Goal: Task Accomplishment & Management: Use online tool/utility

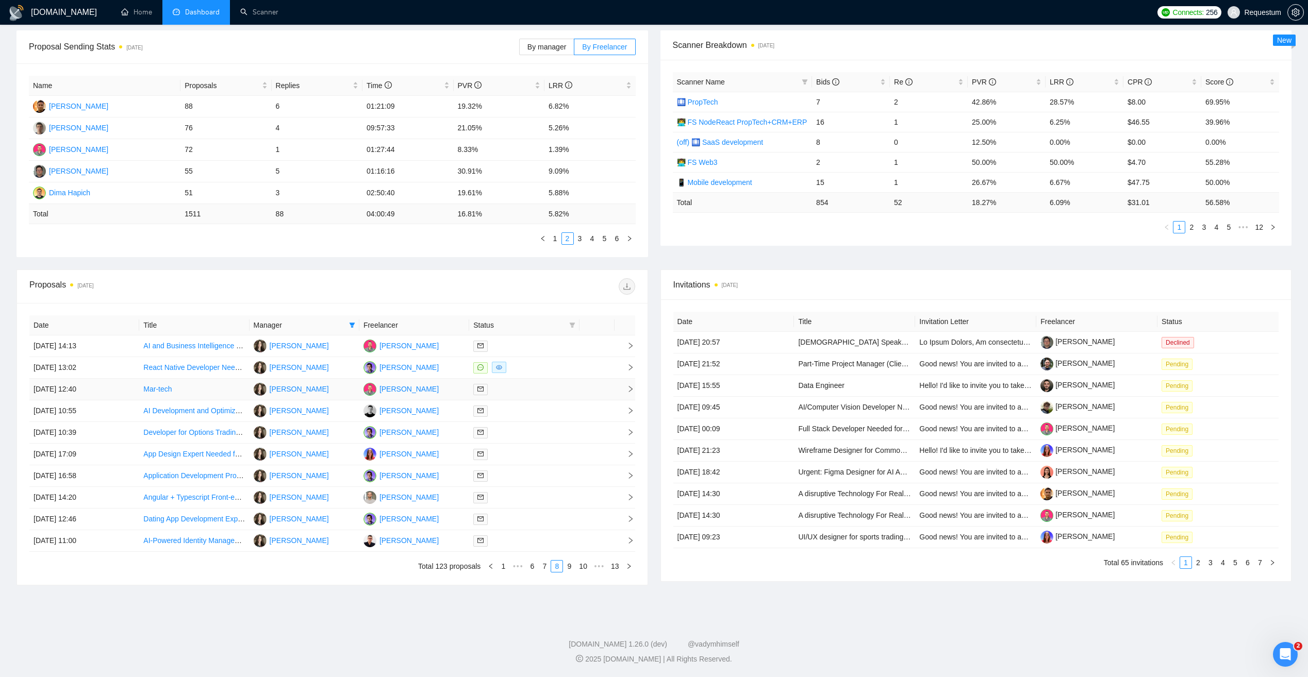
click at [427, 387] on td "[PERSON_NAME]" at bounding box center [414, 390] width 110 height 22
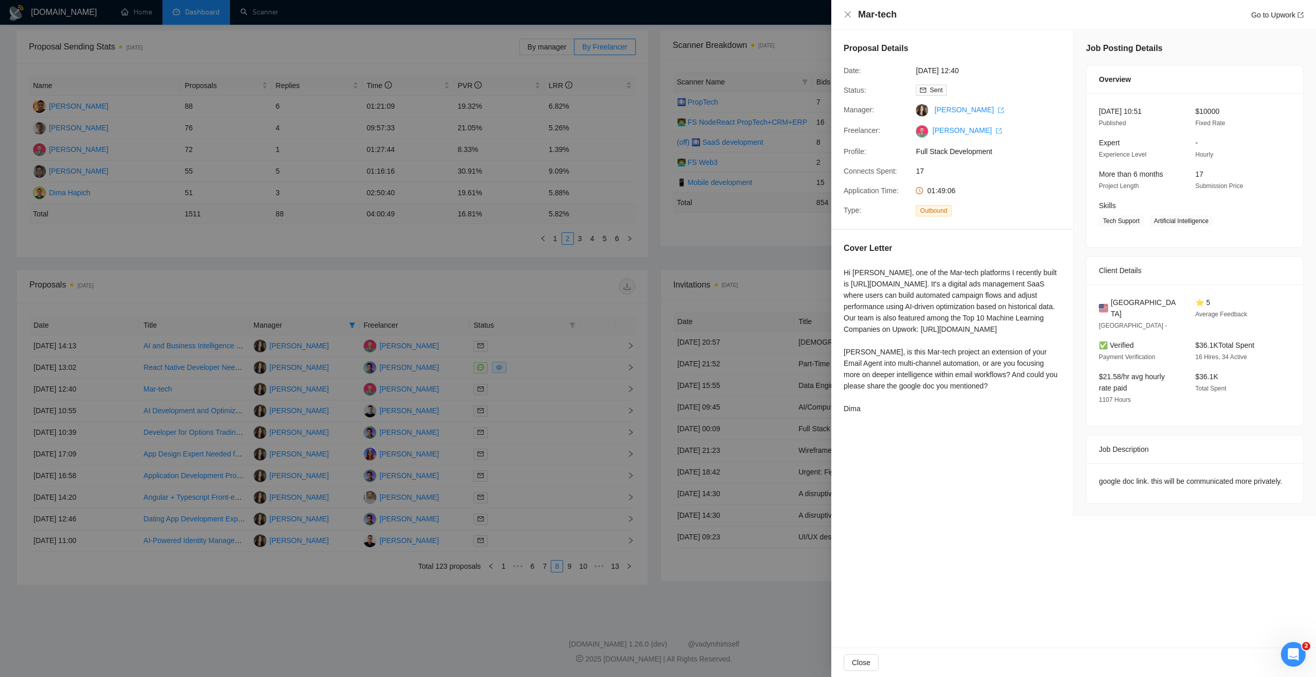
click at [427, 311] on div at bounding box center [658, 338] width 1316 height 677
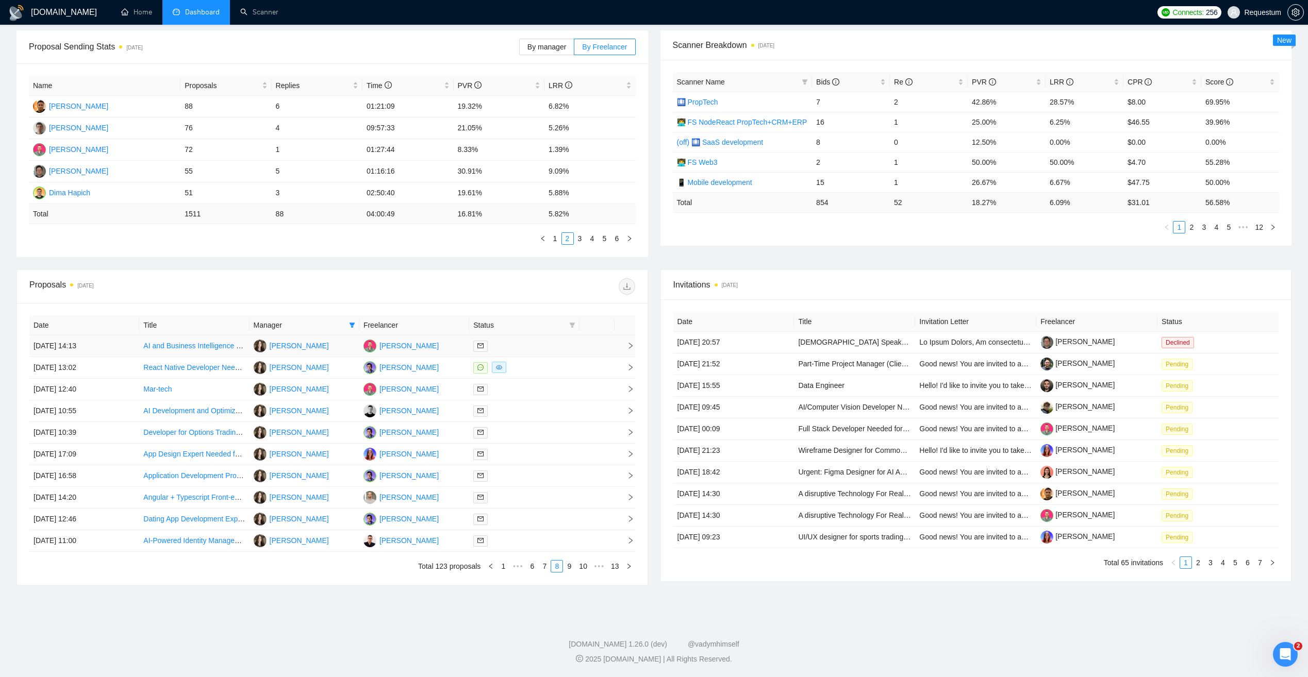
click at [435, 348] on td "[PERSON_NAME]" at bounding box center [414, 347] width 110 height 22
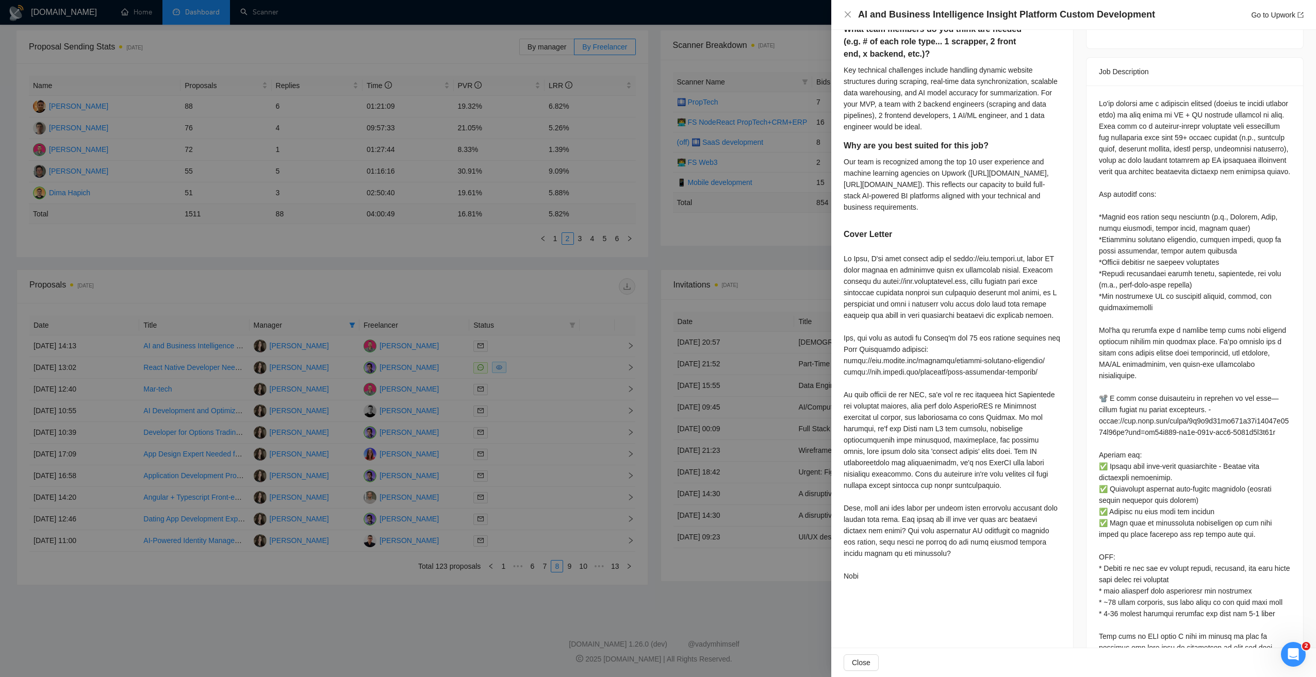
scroll to position [464, 0]
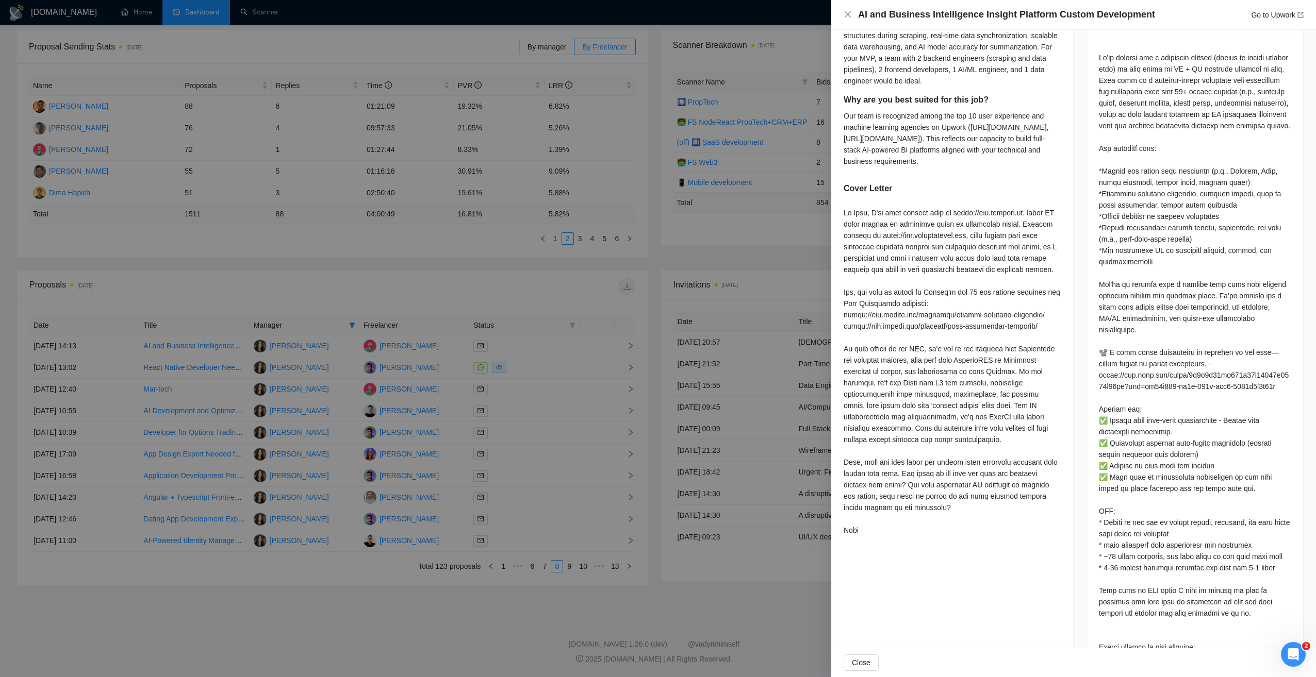
click at [539, 278] on div at bounding box center [658, 338] width 1316 height 677
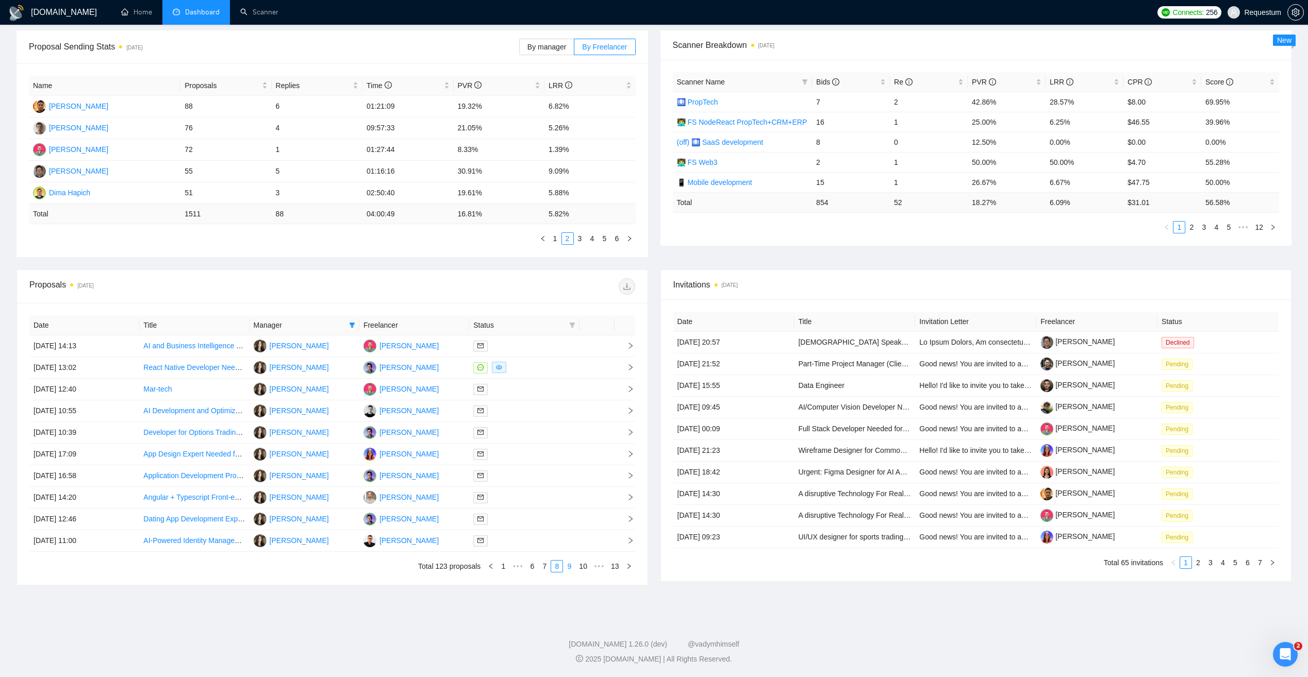
click at [572, 566] on link "9" at bounding box center [568, 566] width 11 height 11
click at [571, 569] on link "10" at bounding box center [568, 566] width 14 height 11
click at [447, 413] on td "[PERSON_NAME]" at bounding box center [414, 412] width 110 height 22
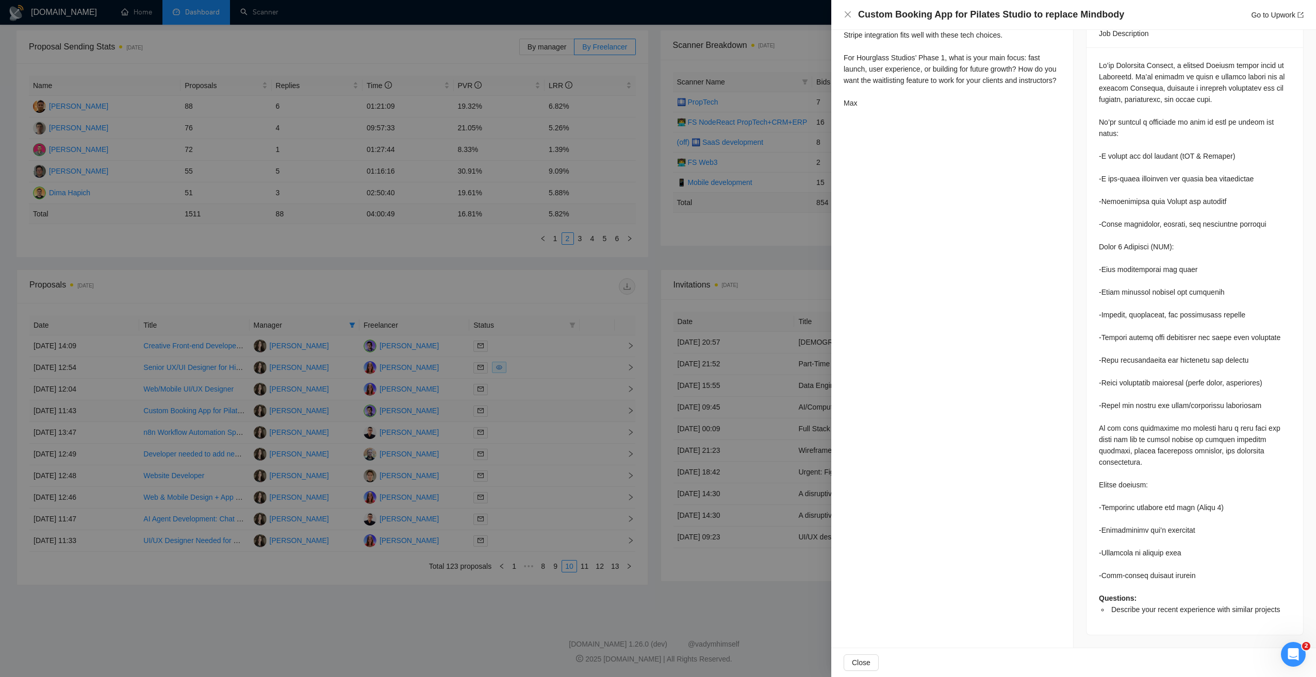
scroll to position [415, 0]
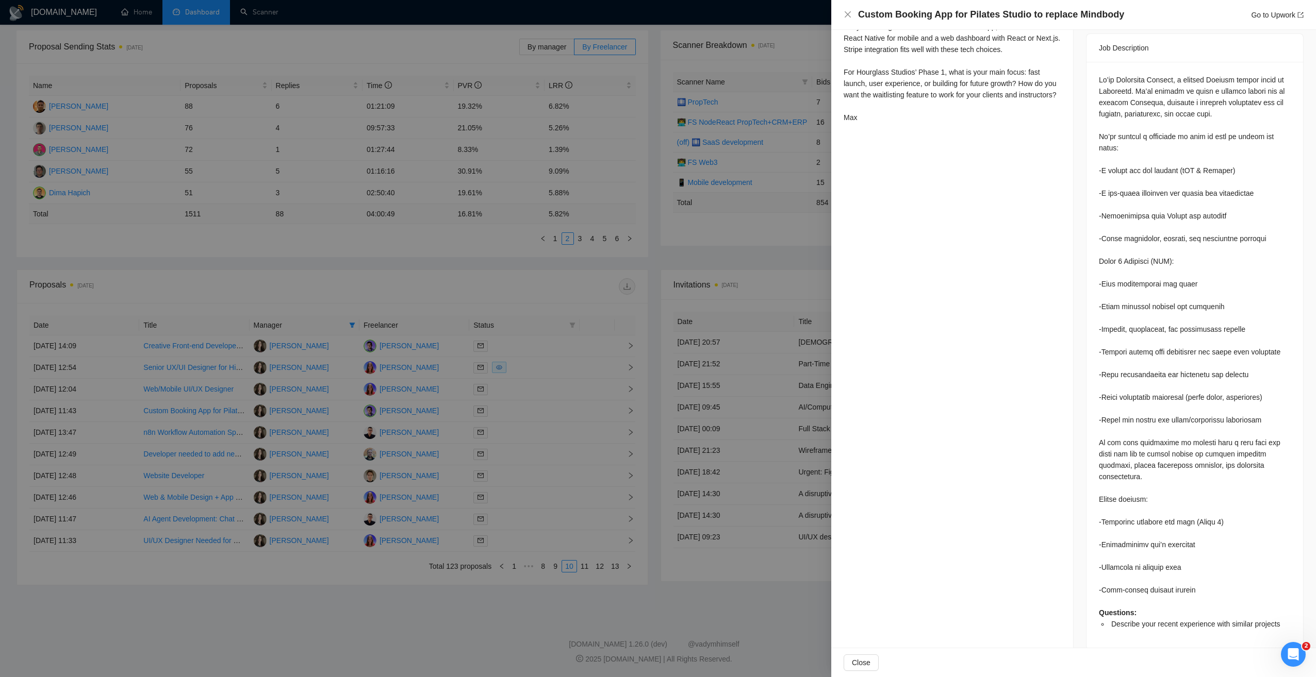
click at [444, 428] on div at bounding box center [658, 338] width 1316 height 677
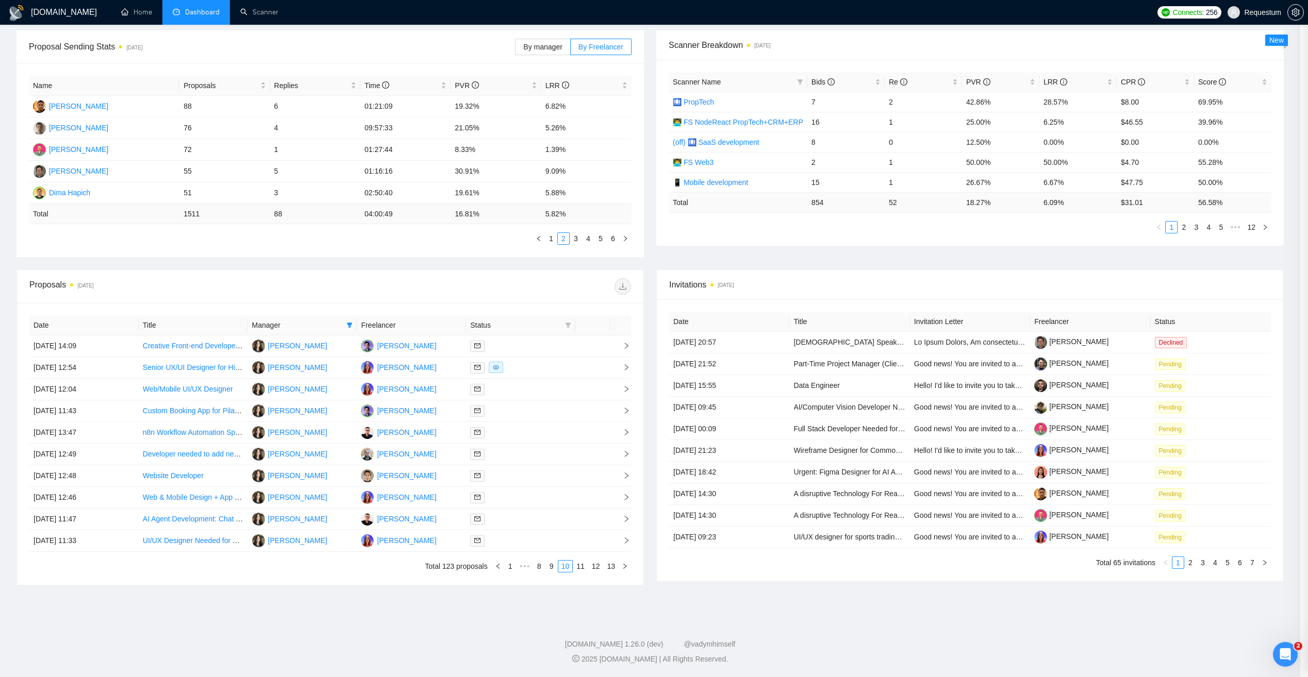
click at [444, 428] on td "[PERSON_NAME]" at bounding box center [411, 433] width 109 height 22
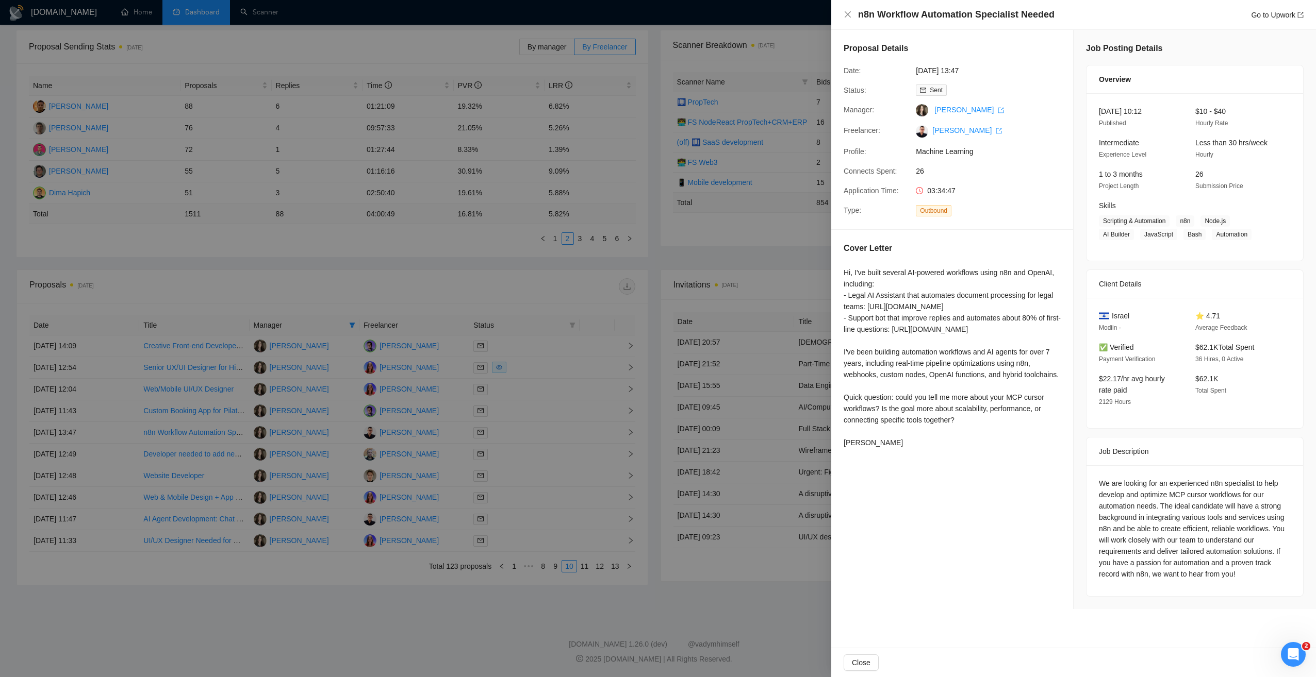
scroll to position [0, 0]
click at [443, 428] on div at bounding box center [658, 338] width 1316 height 677
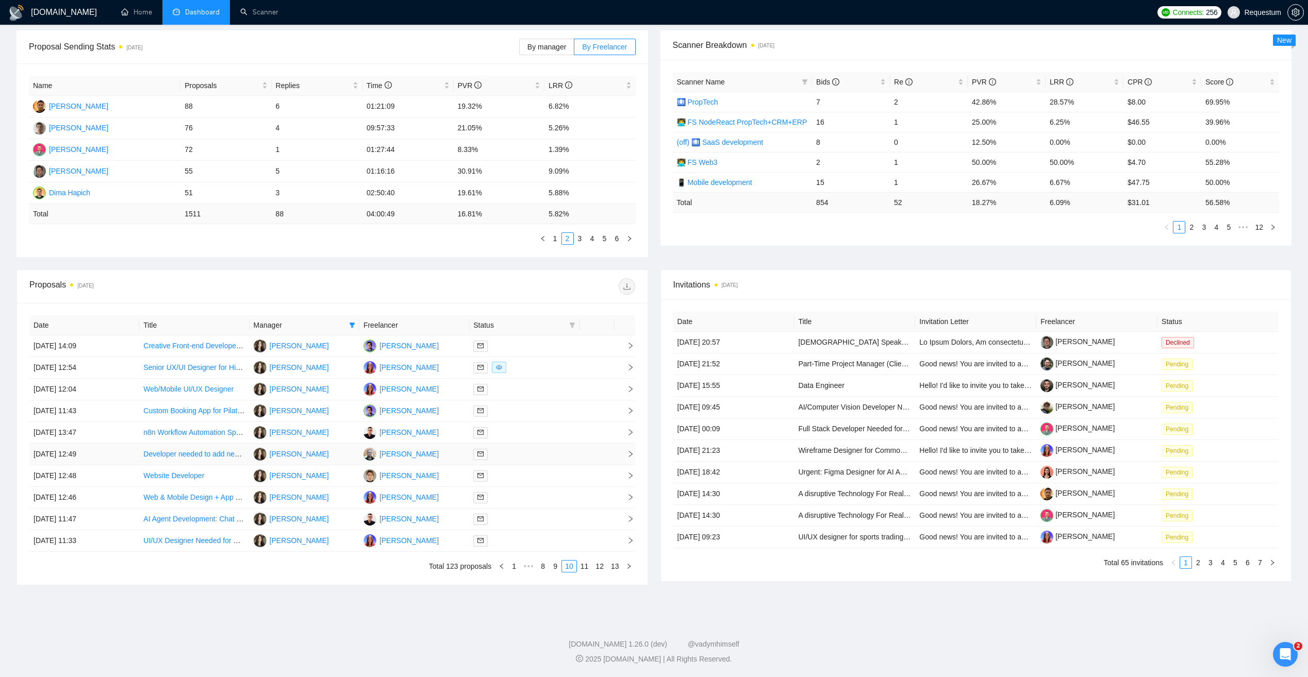
click at [432, 459] on td "[PERSON_NAME]" at bounding box center [414, 455] width 110 height 22
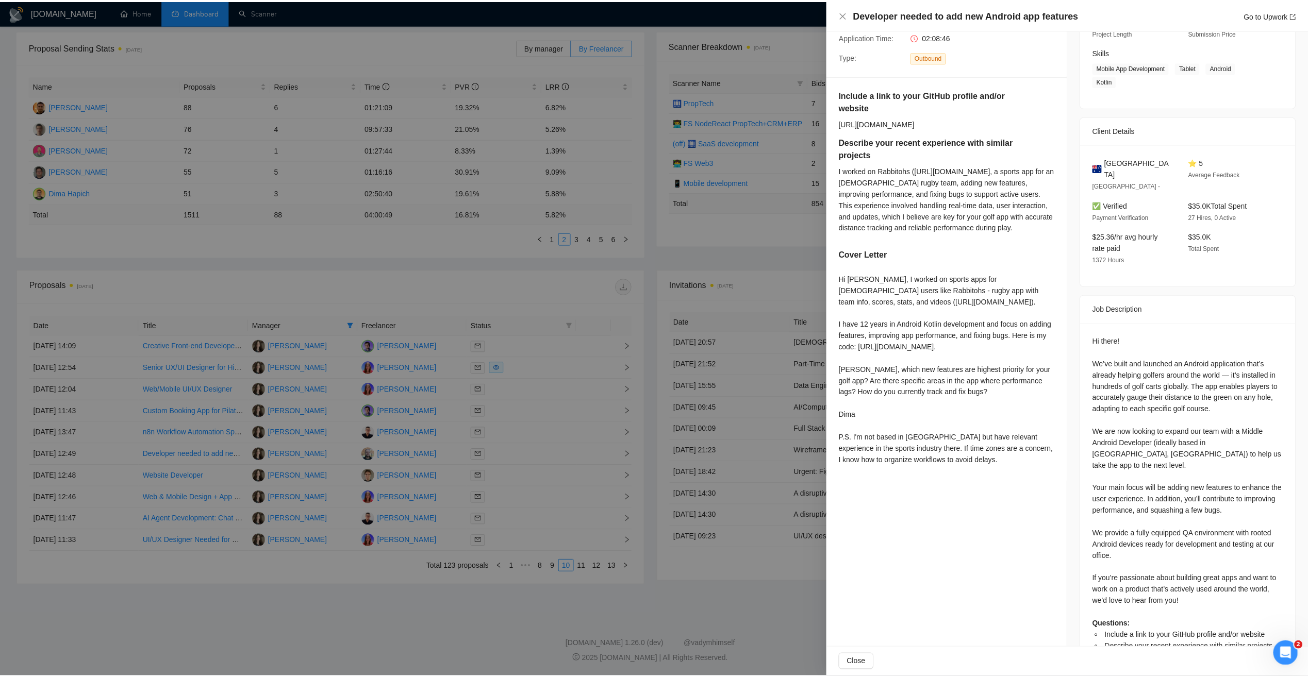
scroll to position [165, 0]
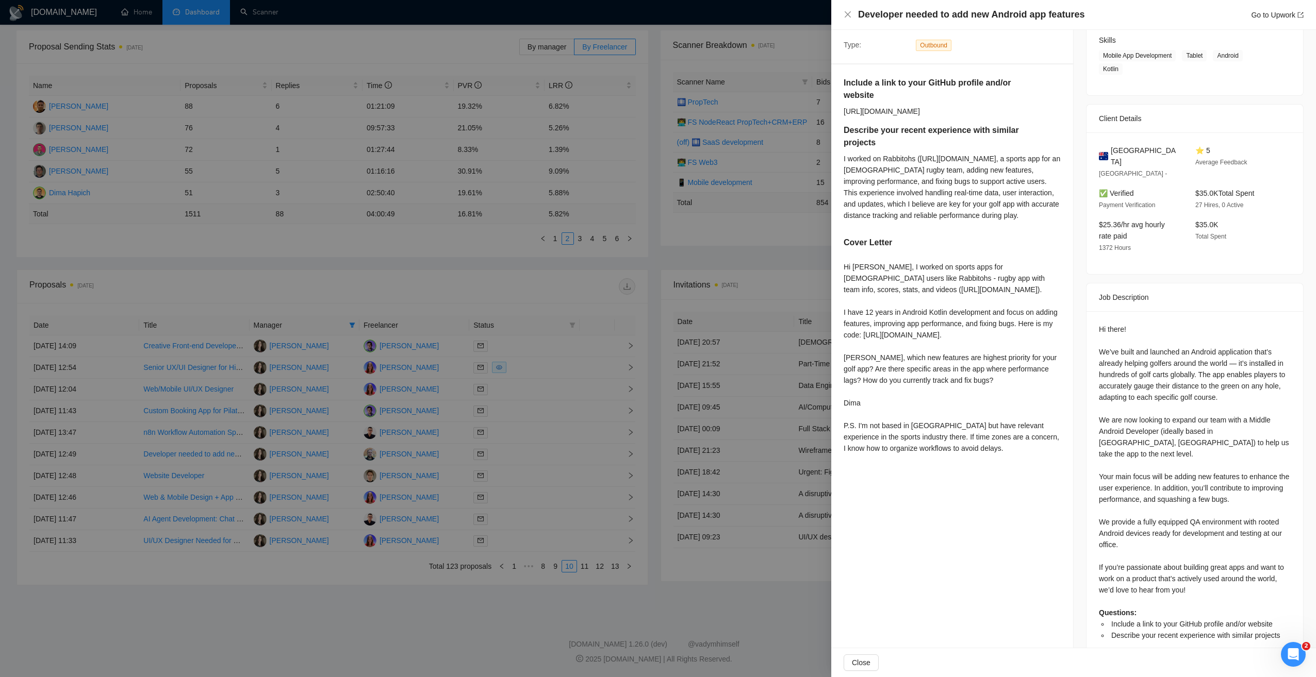
click at [521, 438] on div at bounding box center [658, 338] width 1316 height 677
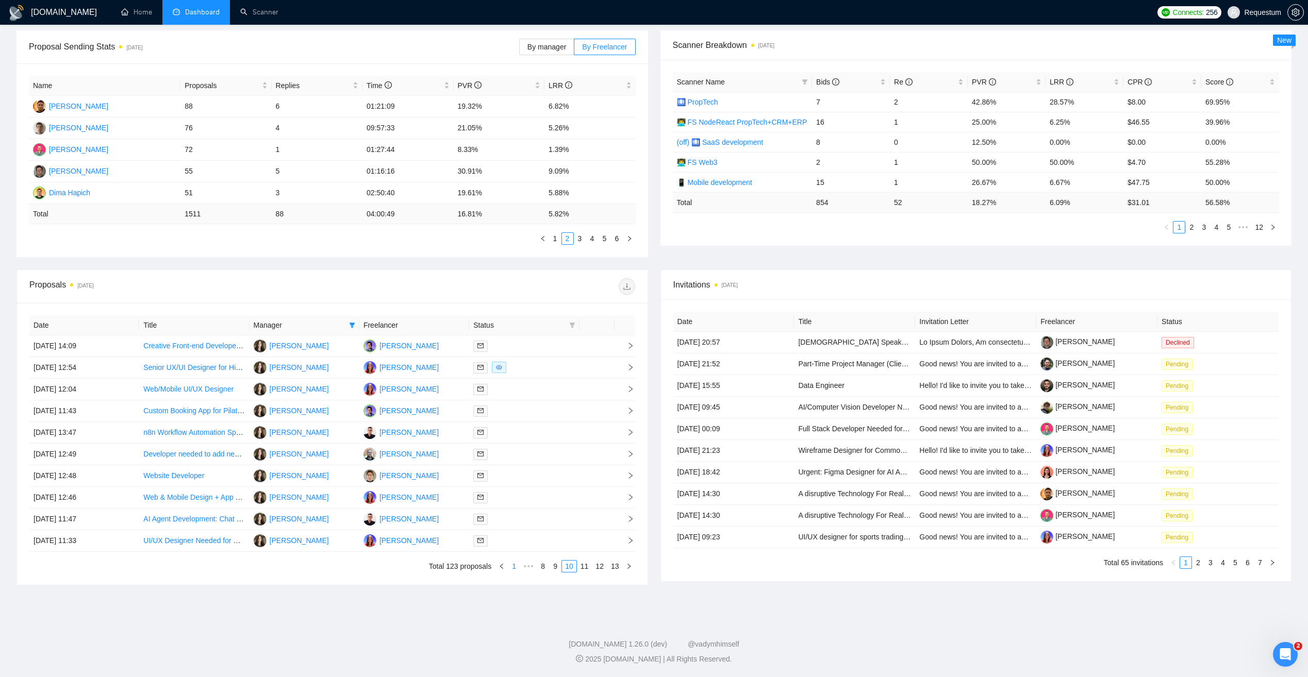
click at [517, 570] on link "1" at bounding box center [513, 566] width 11 height 11
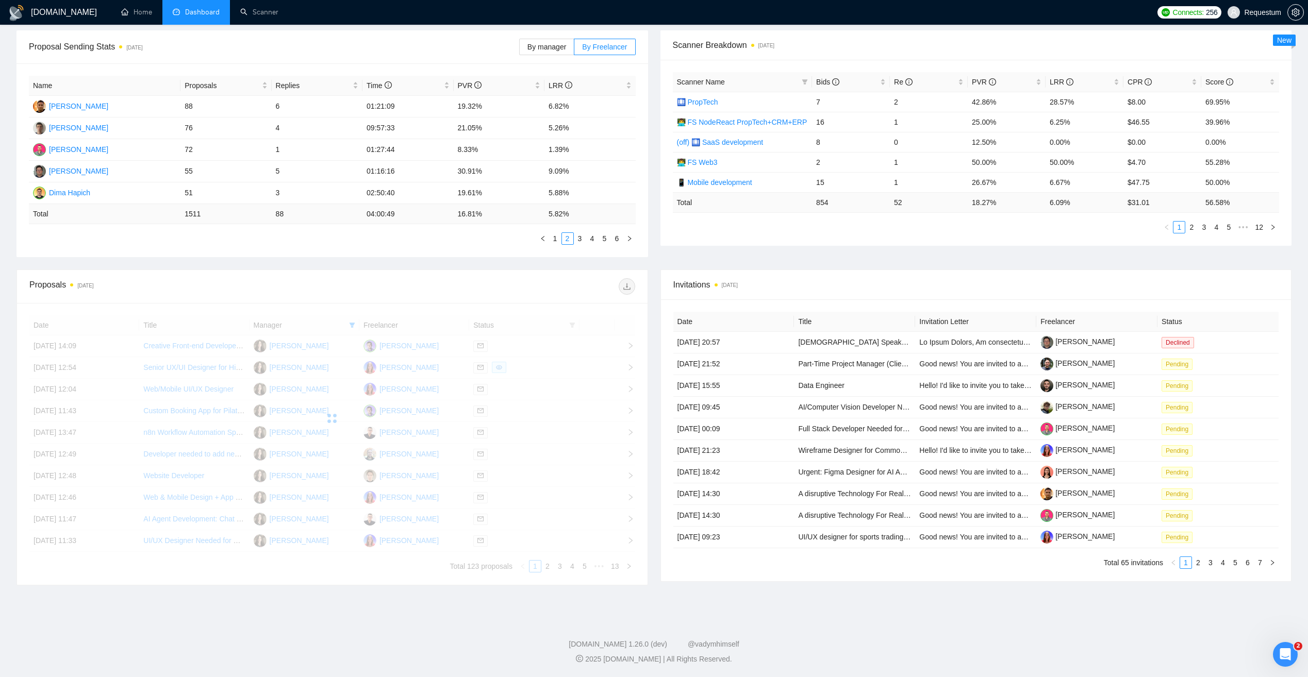
click at [617, 568] on div "Date Title Manager Freelancer Status [DATE] 14:09 Creative Front-end Developer …" at bounding box center [332, 444] width 606 height 257
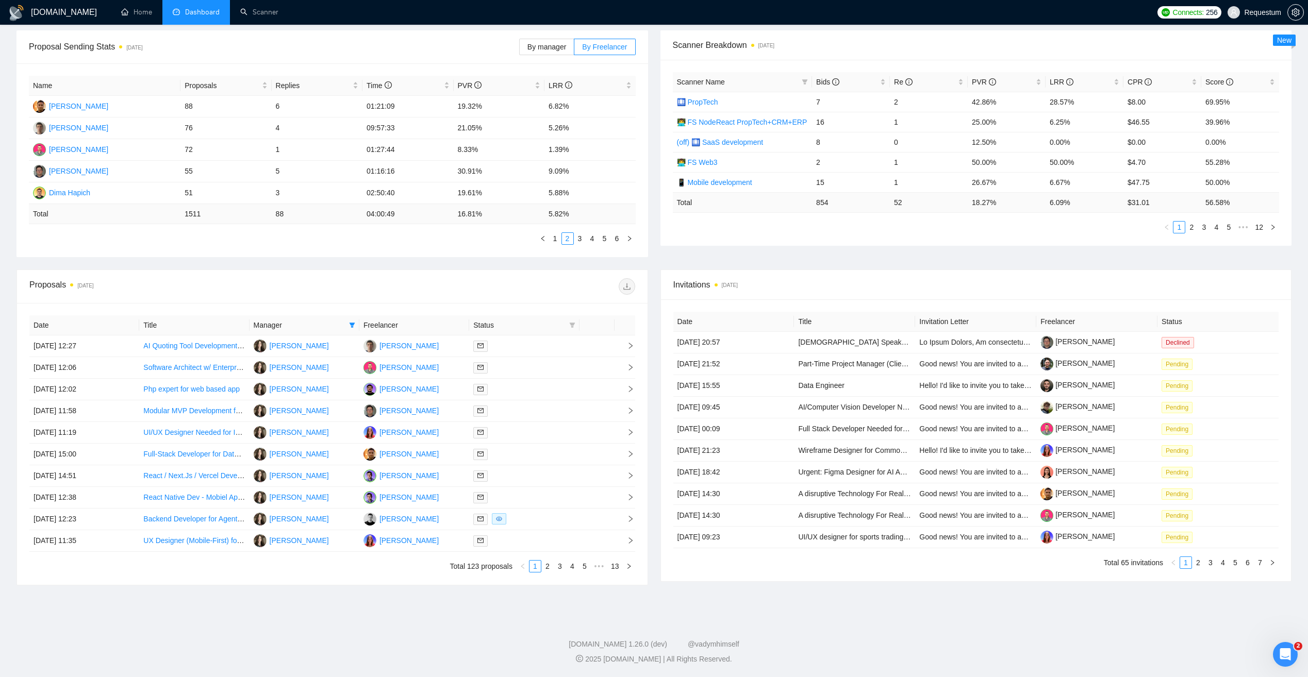
click at [617, 568] on link "13" at bounding box center [615, 566] width 14 height 11
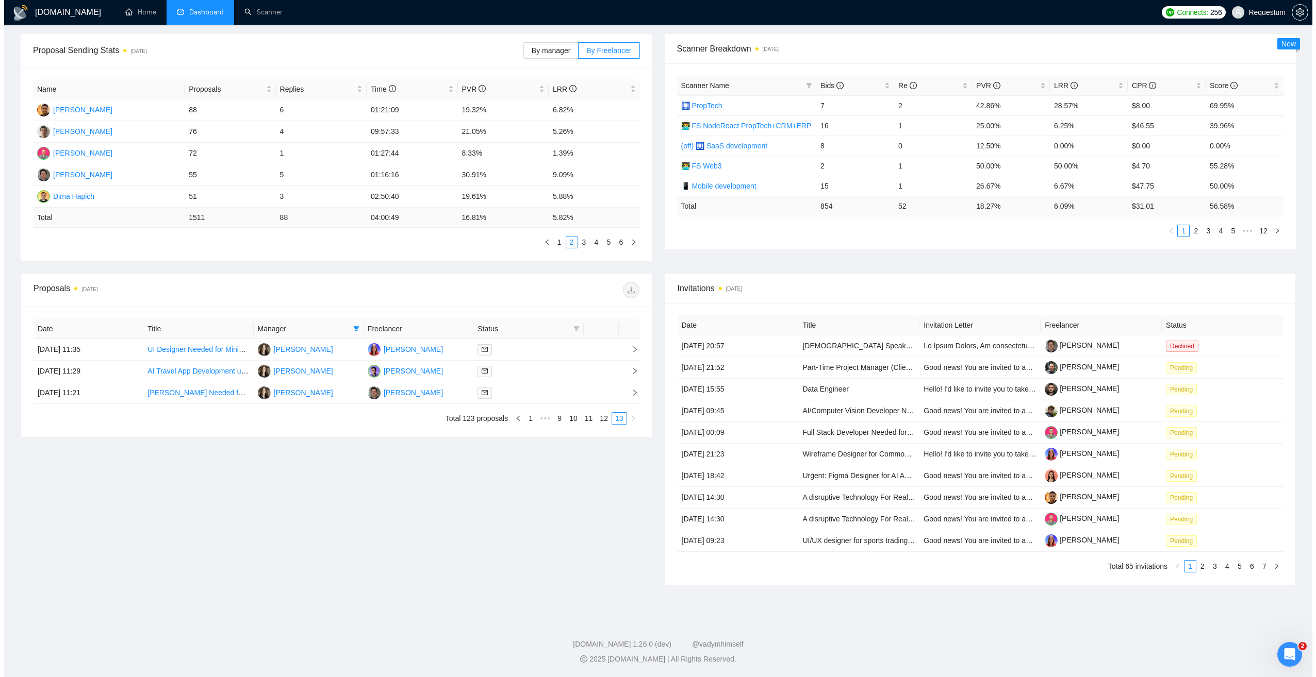
scroll to position [147, 0]
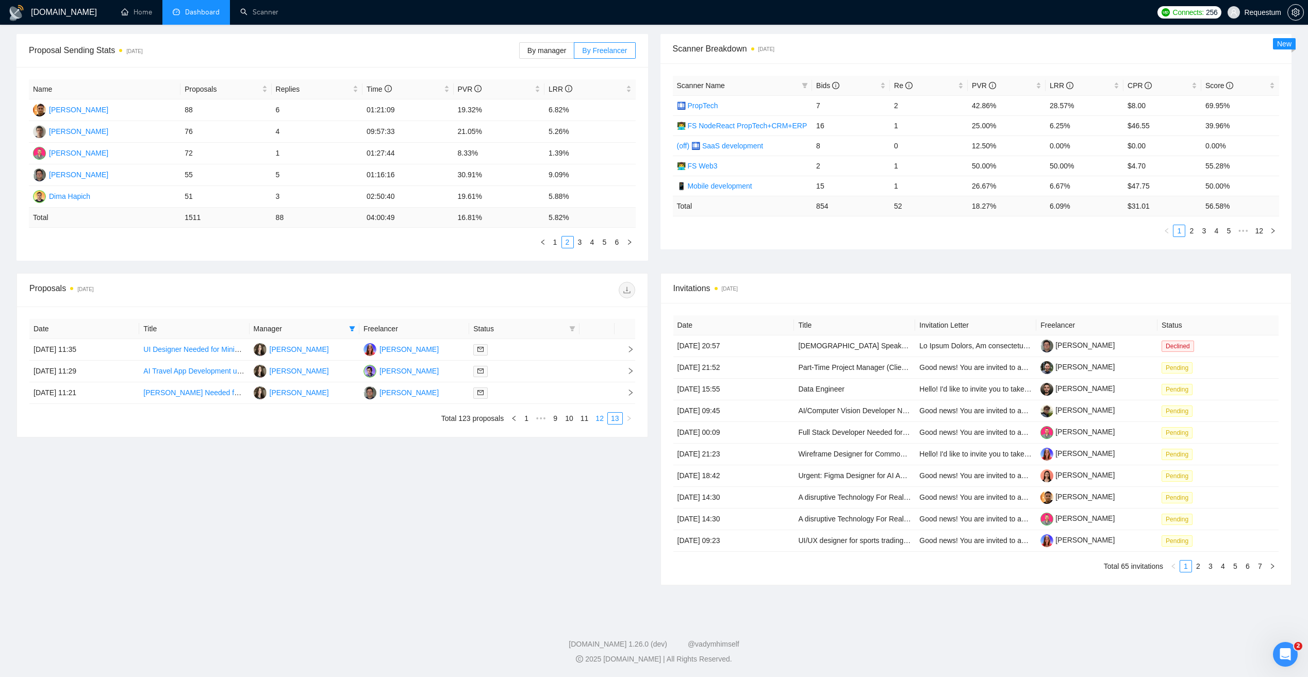
click at [599, 422] on link "12" at bounding box center [599, 418] width 14 height 11
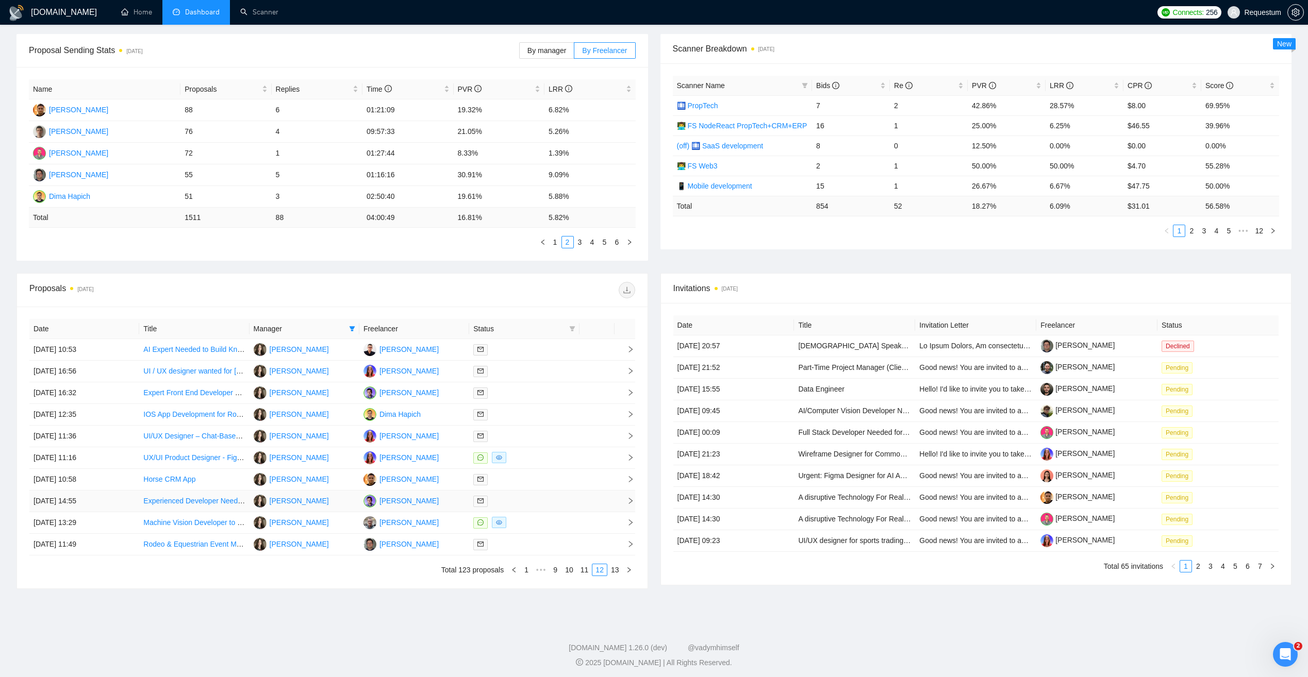
click at [447, 506] on td "[PERSON_NAME]" at bounding box center [414, 502] width 110 height 22
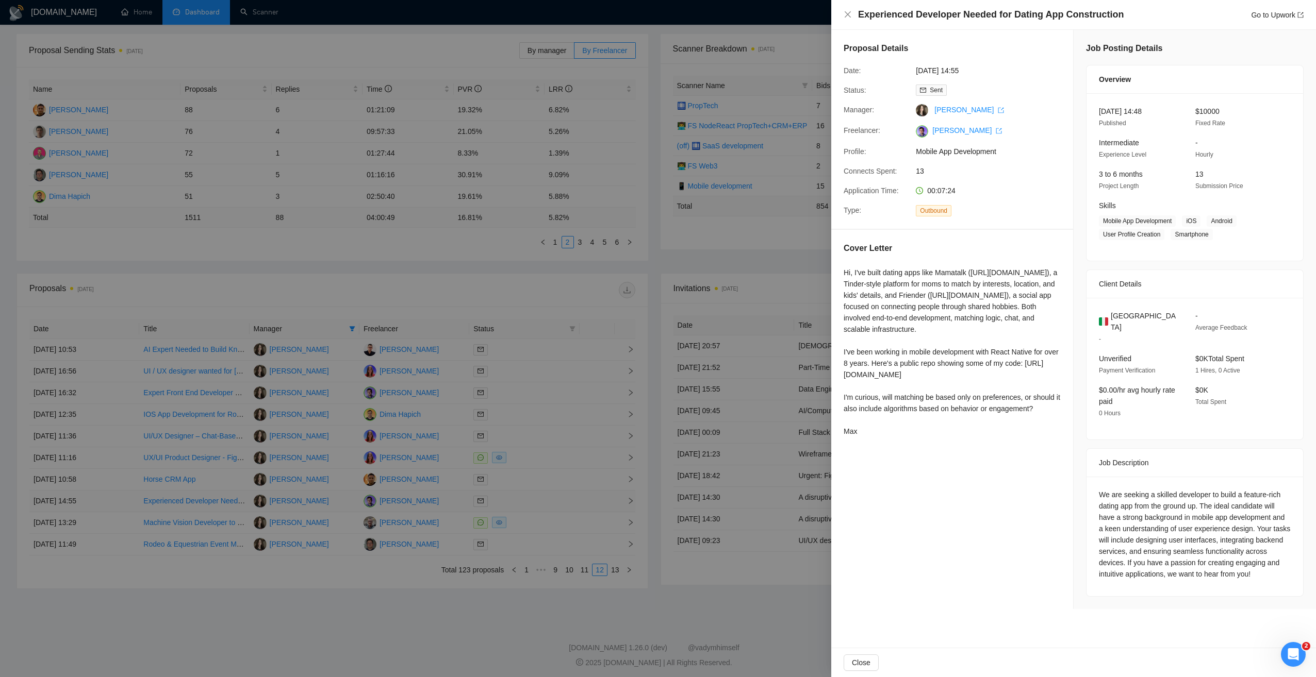
scroll to position [0, 0]
drag, startPoint x: 842, startPoint y: 271, endPoint x: 864, endPoint y: 477, distance: 207.3
click at [864, 454] on div "Cover Letter Hi, I've built dating apps like Mamatalk ([URL][DOMAIN_NAME]), a T…" at bounding box center [952, 342] width 242 height 224
copy div "Hi, I've built dating apps like Mamatalk ([URL][DOMAIN_NAME]), a Tinder-style p…"
click at [778, 254] on div at bounding box center [658, 338] width 1316 height 677
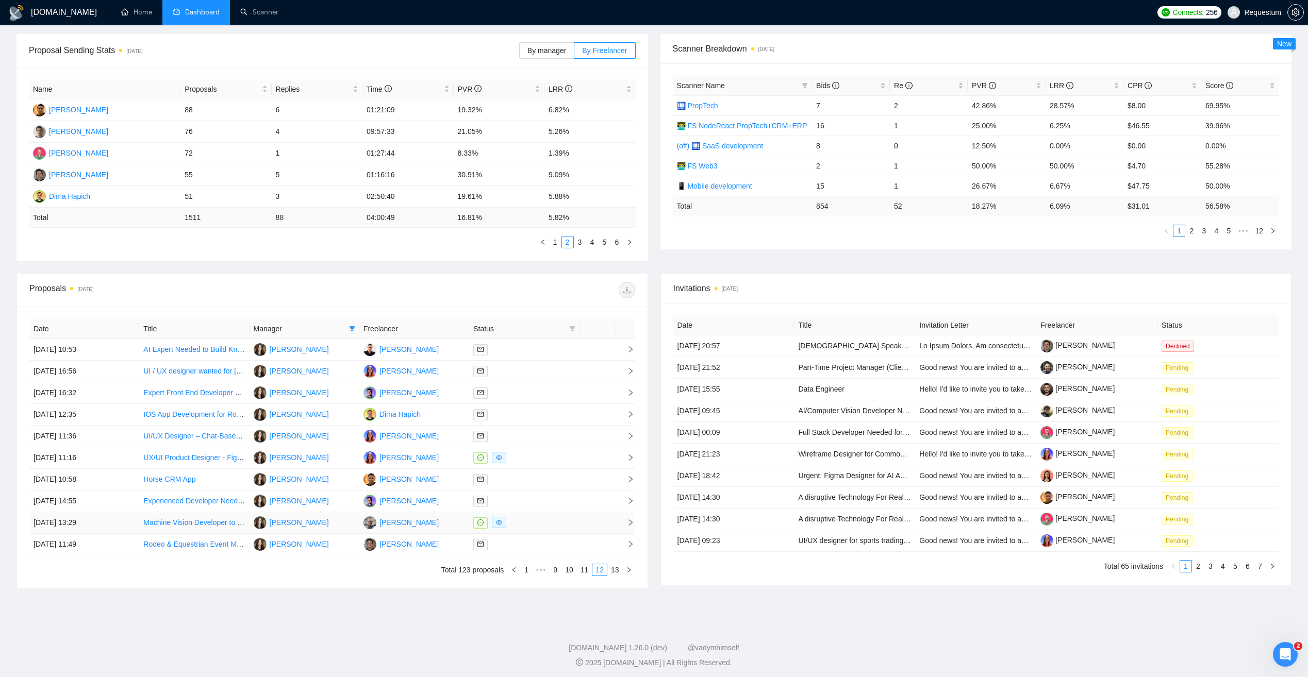
click at [434, 516] on td "[PERSON_NAME]" at bounding box center [414, 523] width 110 height 22
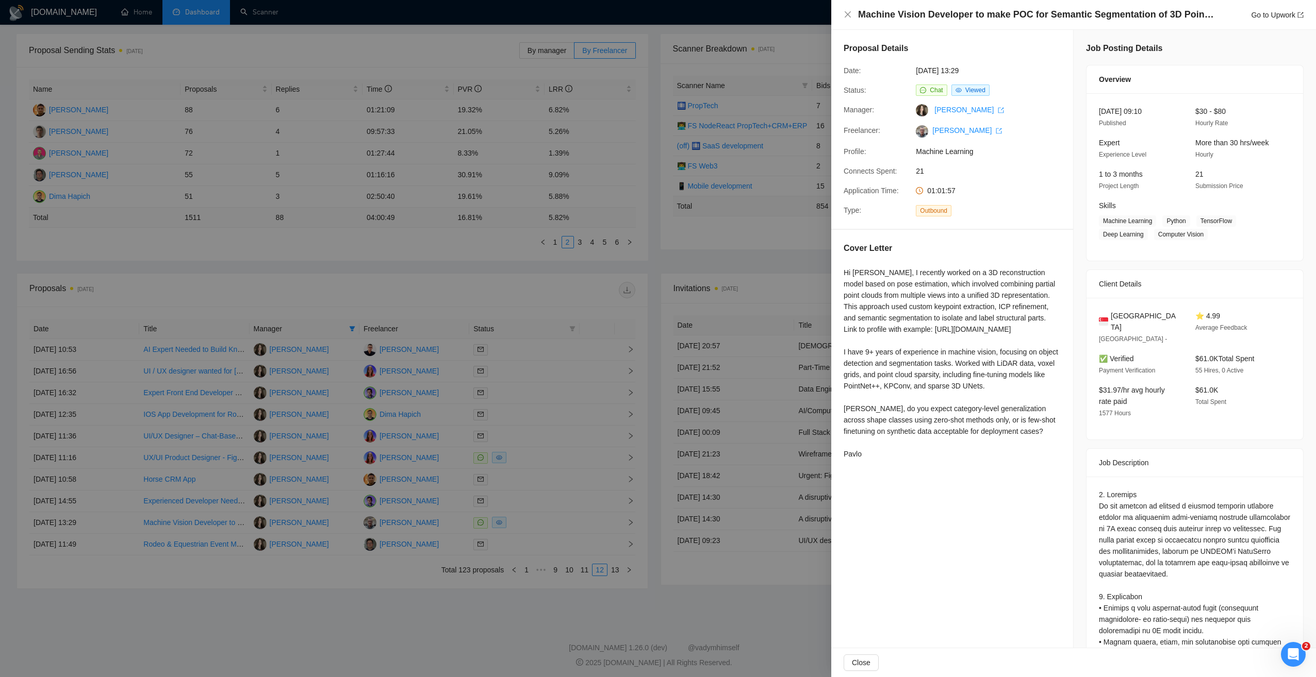
click at [533, 602] on div at bounding box center [658, 338] width 1316 height 677
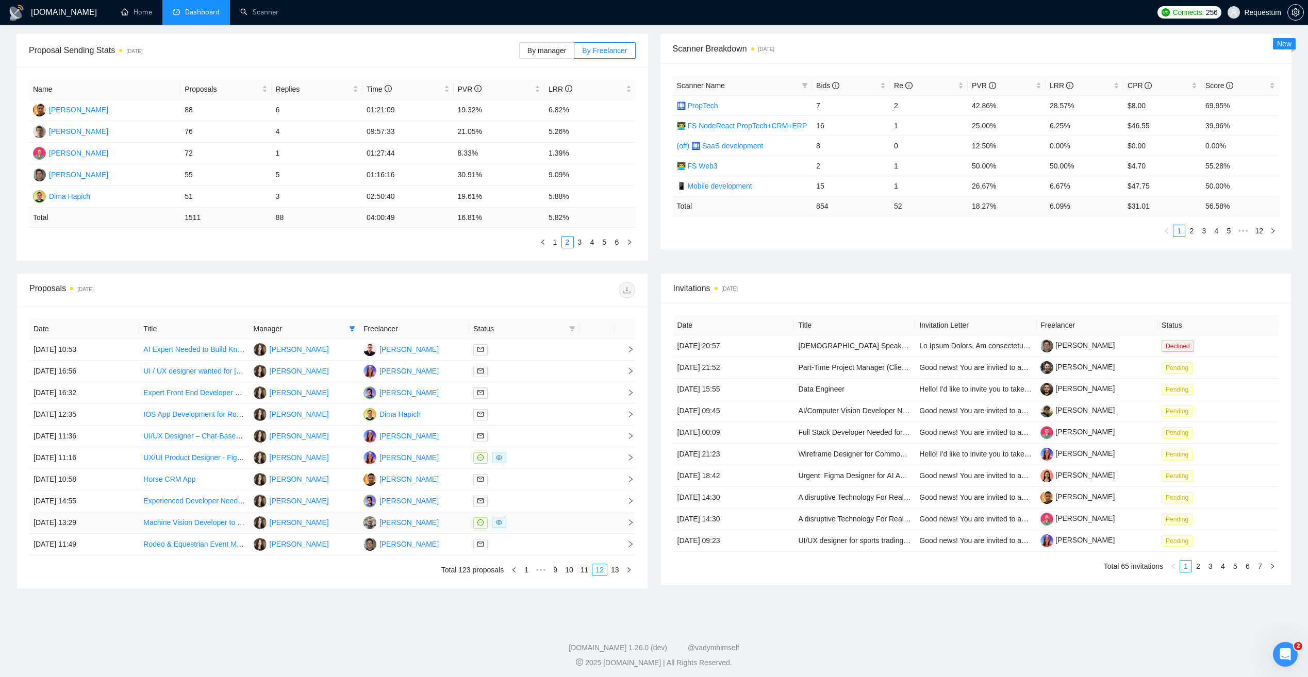
click at [427, 526] on td "[PERSON_NAME]" at bounding box center [414, 523] width 110 height 22
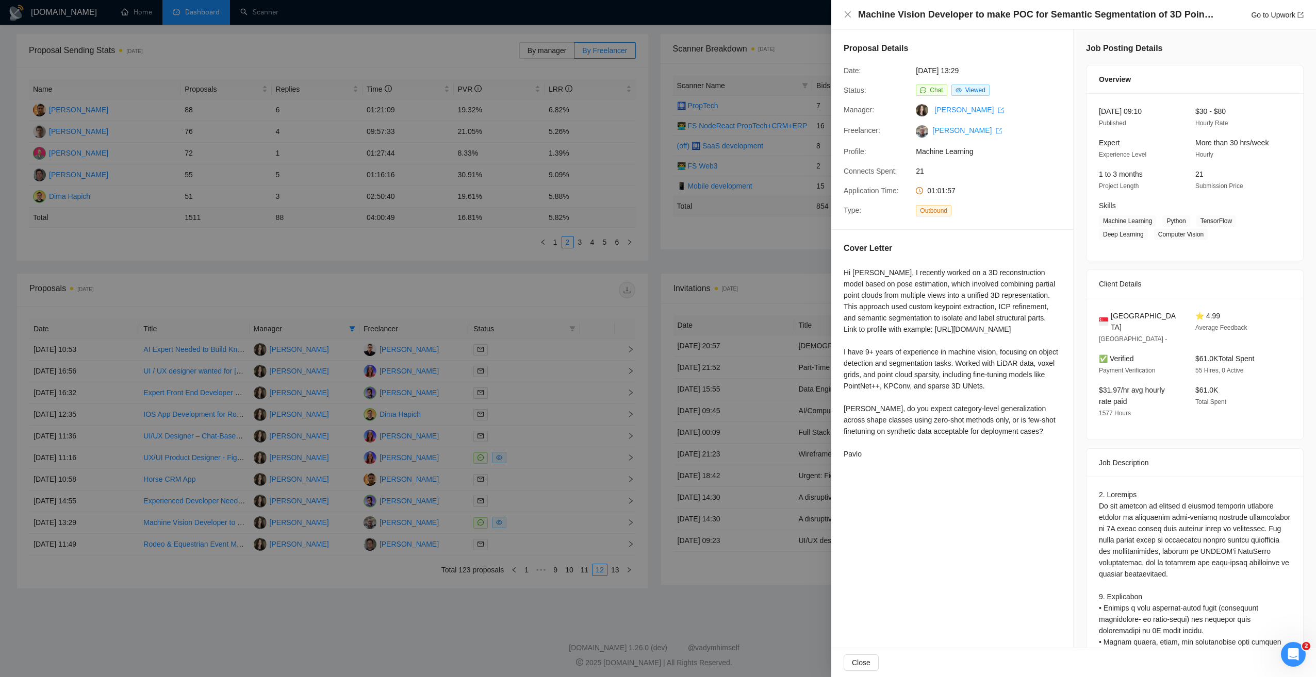
click at [435, 539] on div at bounding box center [658, 338] width 1316 height 677
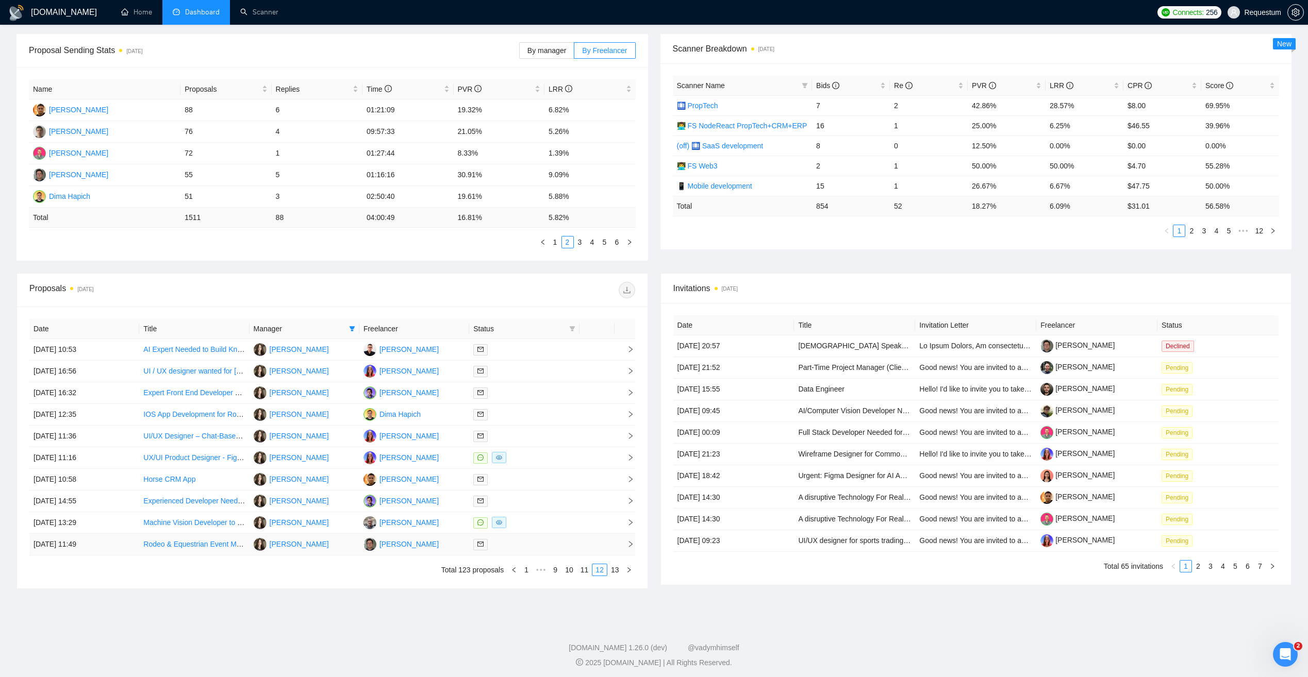
click at [436, 539] on td "[PERSON_NAME]" at bounding box center [414, 545] width 110 height 22
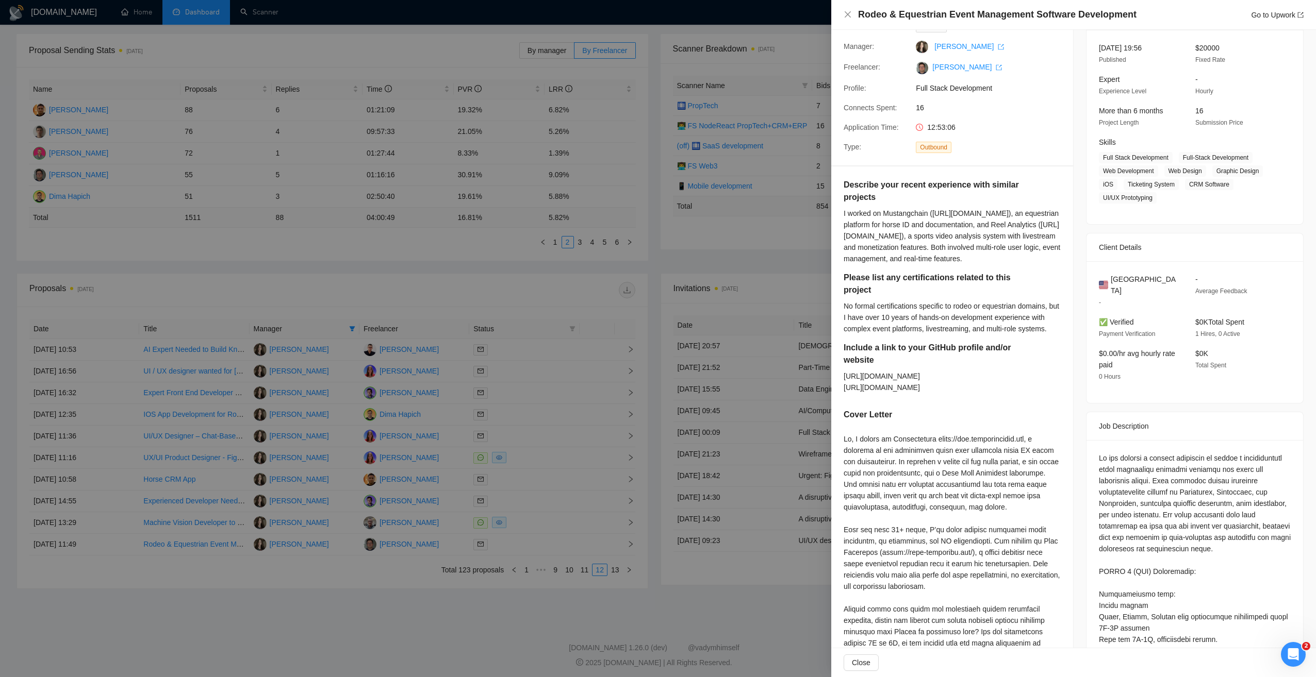
scroll to position [206, 0]
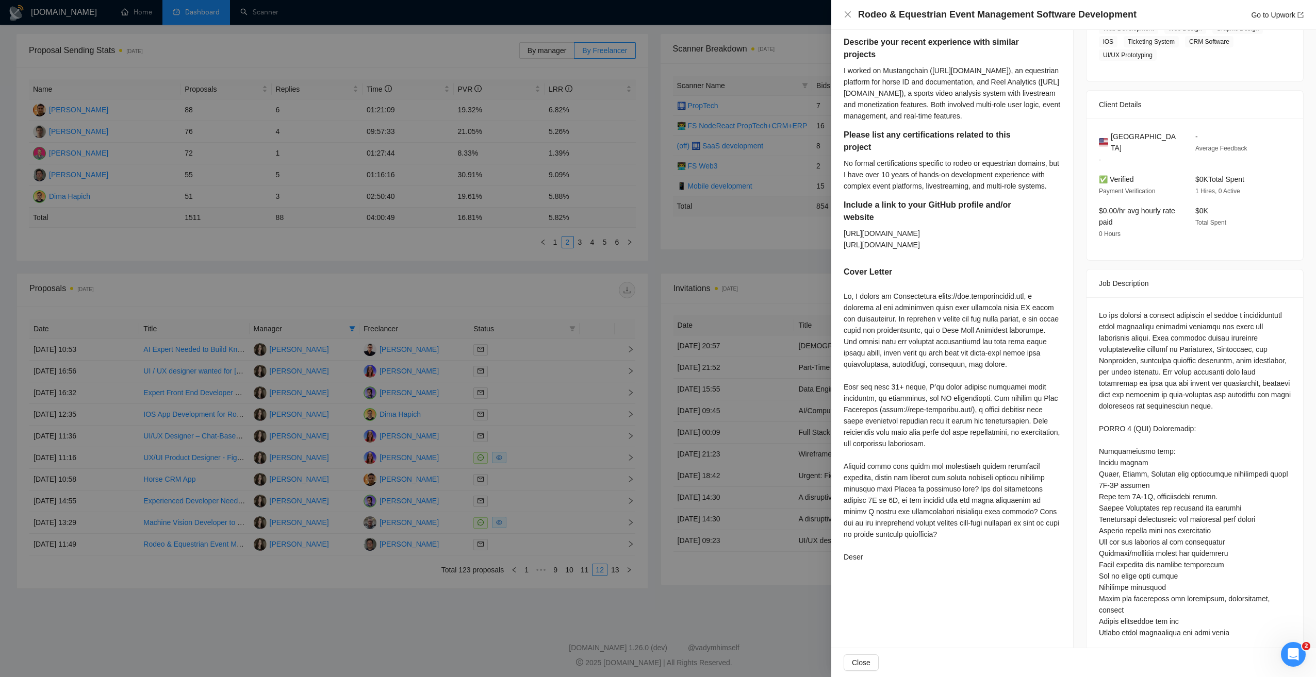
click at [382, 447] on div at bounding box center [658, 338] width 1316 height 677
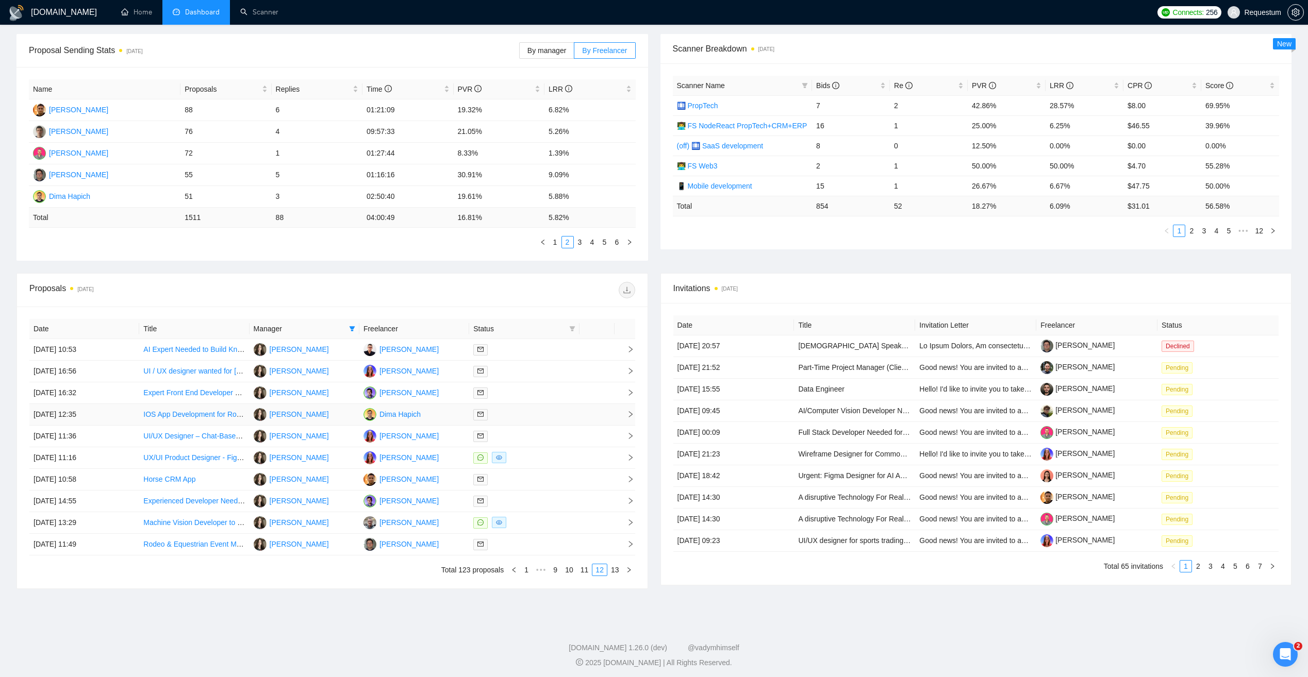
click at [429, 414] on td "Dima Hapich" at bounding box center [414, 415] width 110 height 22
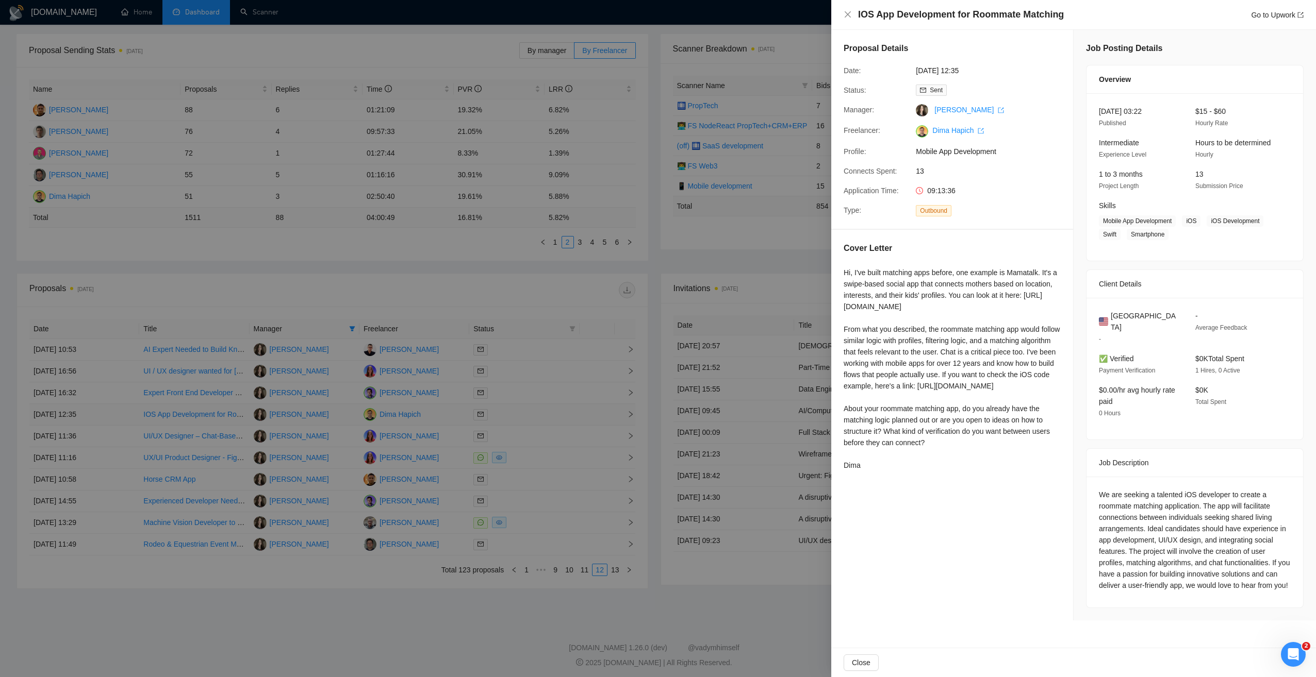
scroll to position [0, 0]
click at [542, 607] on div at bounding box center [658, 338] width 1316 height 677
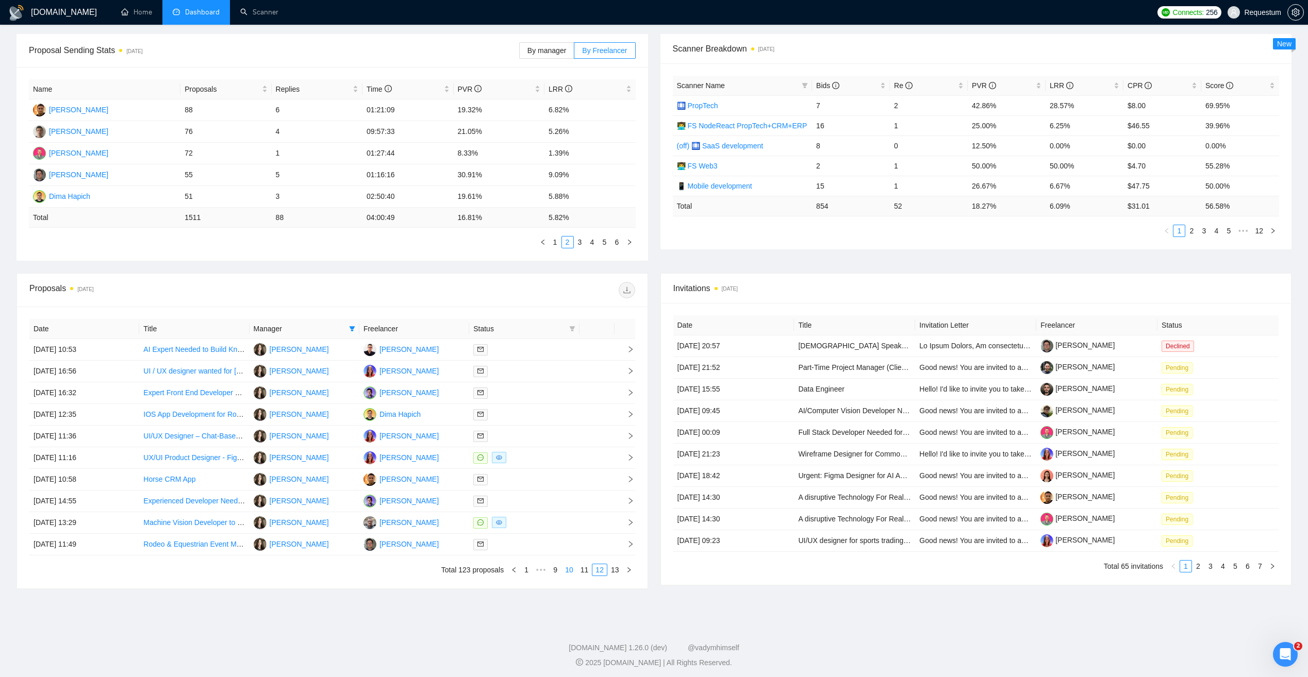
click at [571, 570] on link "10" at bounding box center [569, 570] width 14 height 11
click at [430, 437] on td "[PERSON_NAME]" at bounding box center [414, 437] width 110 height 22
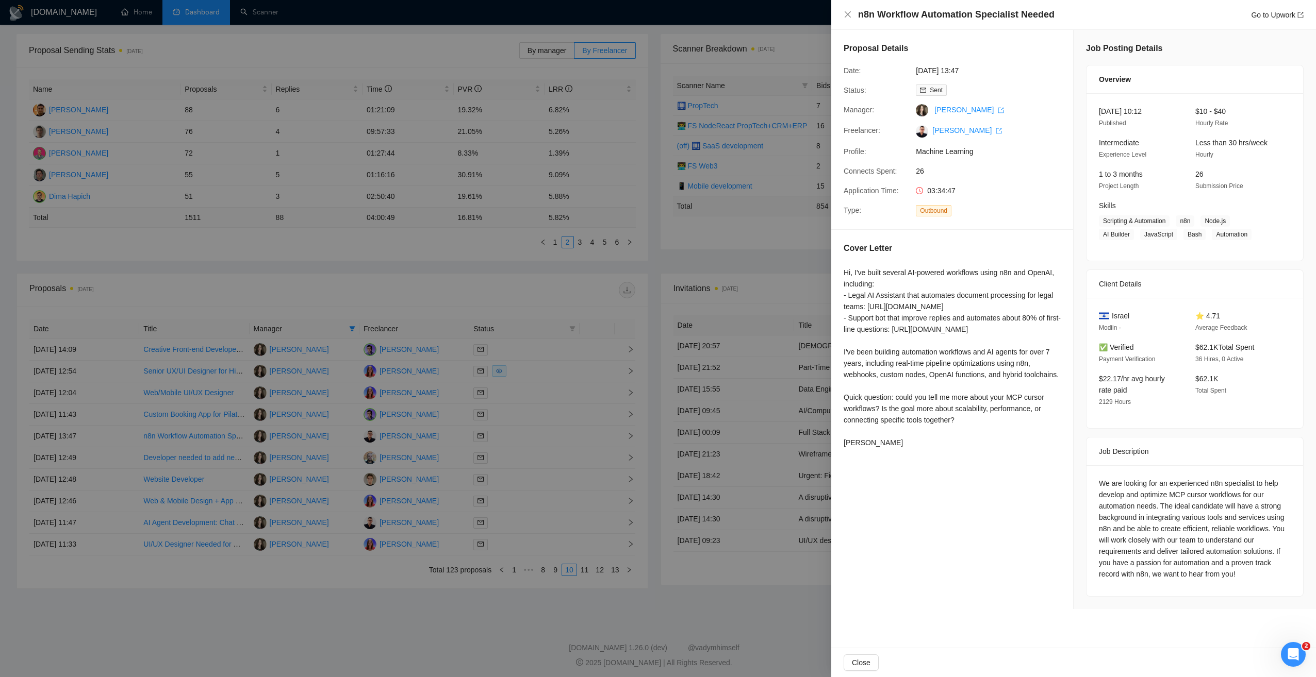
click at [436, 446] on div at bounding box center [658, 338] width 1316 height 677
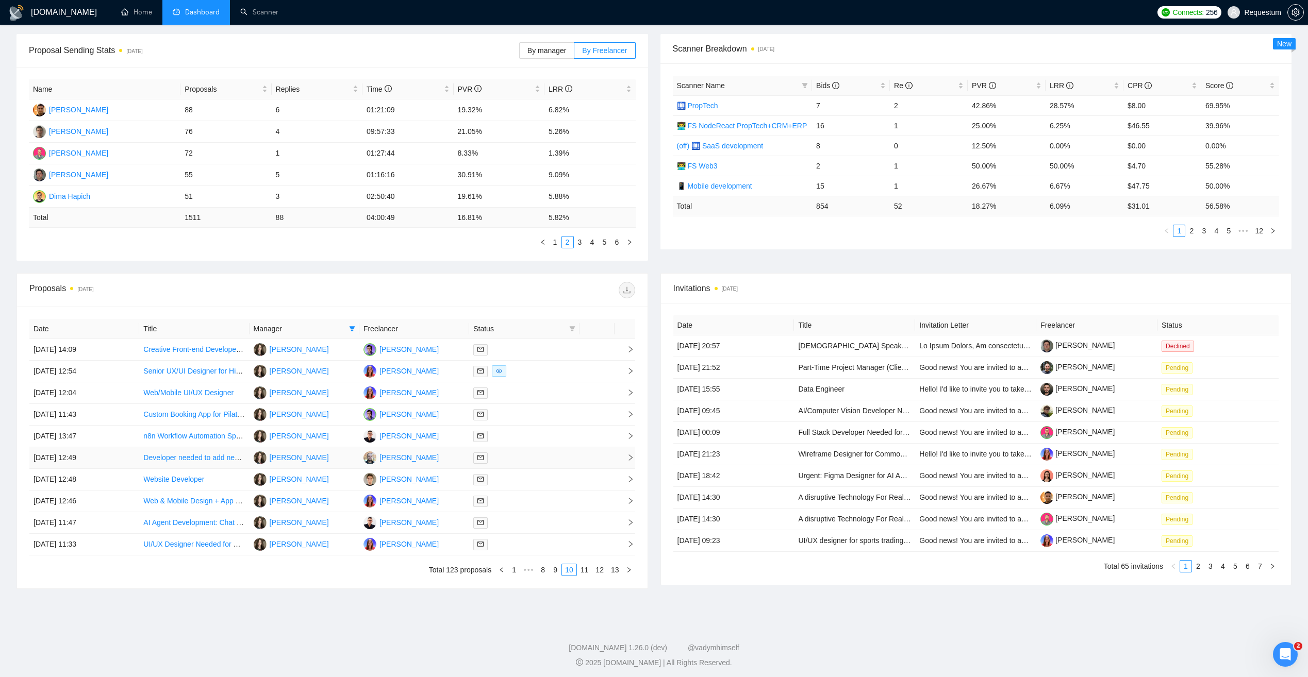
click at [436, 463] on td "[PERSON_NAME]" at bounding box center [414, 458] width 110 height 22
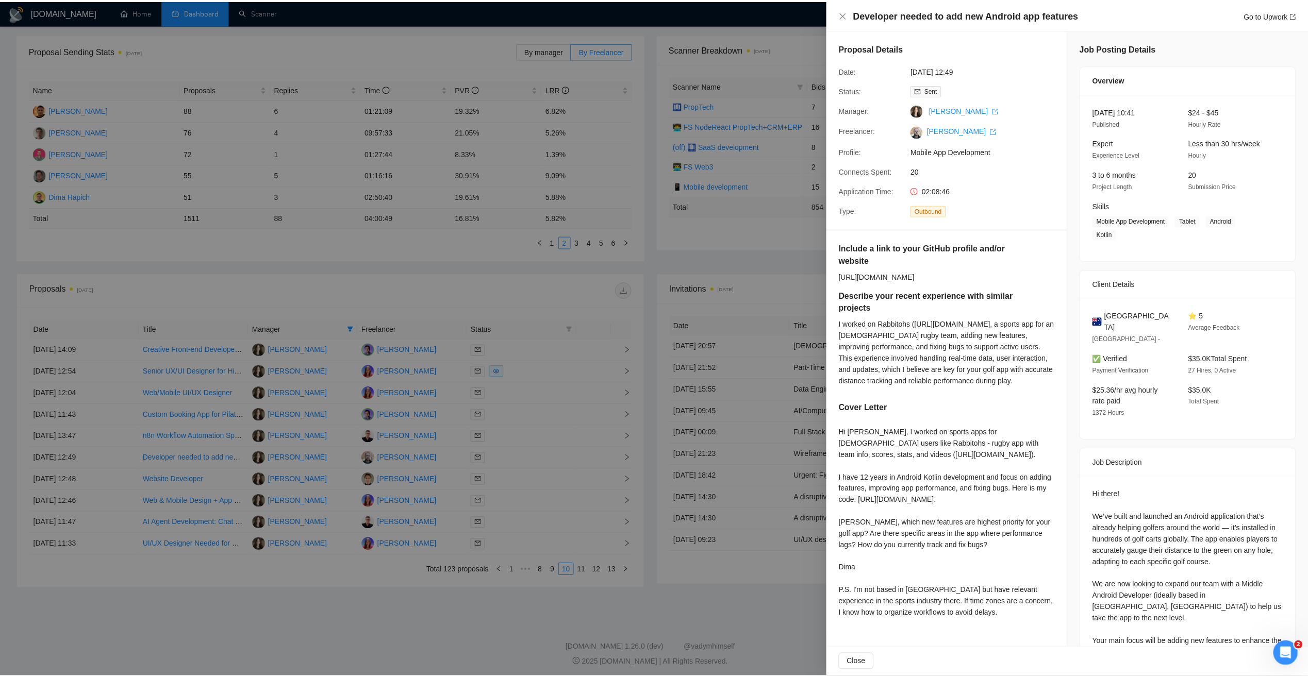
scroll to position [155, 0]
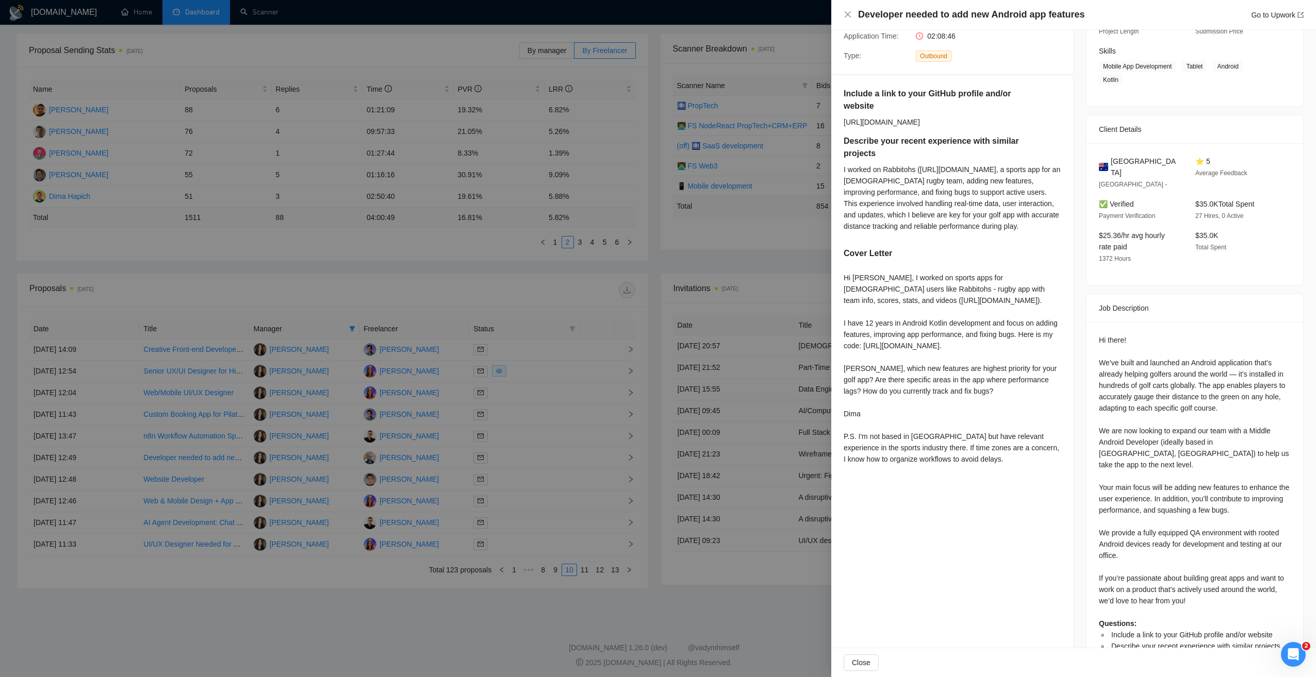
click at [470, 486] on div at bounding box center [658, 338] width 1316 height 677
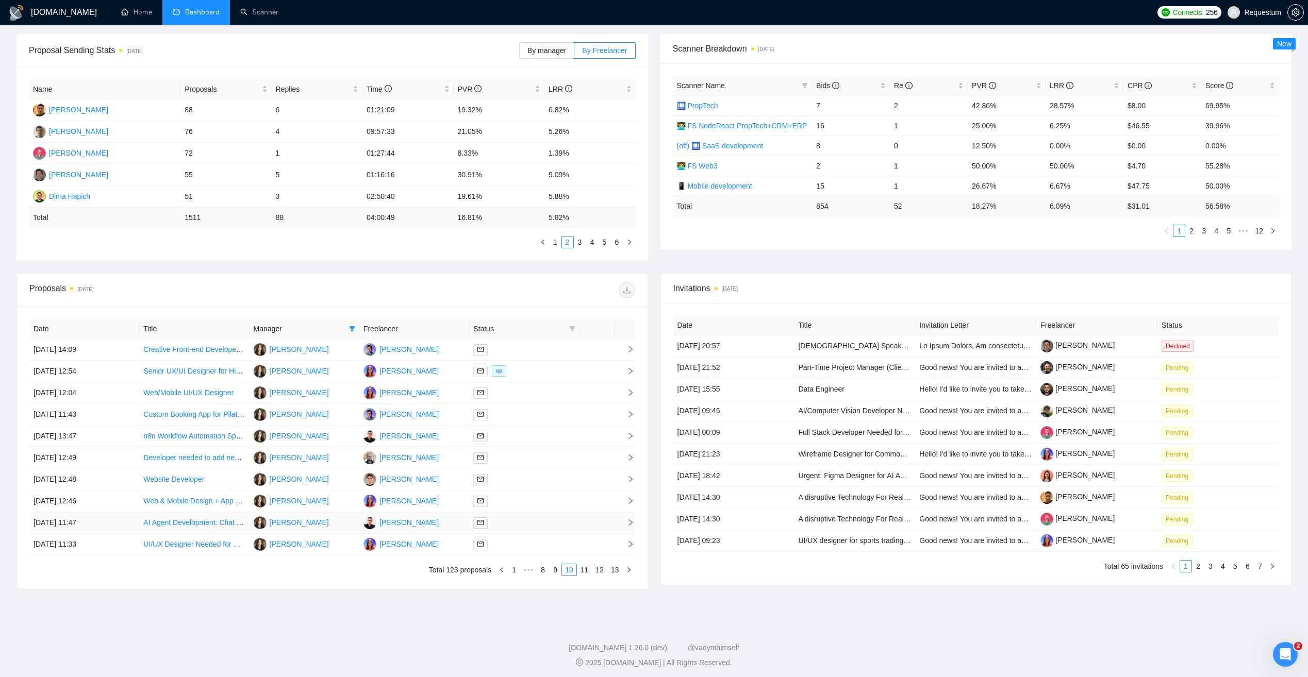
click at [452, 522] on td "[PERSON_NAME]" at bounding box center [414, 523] width 110 height 22
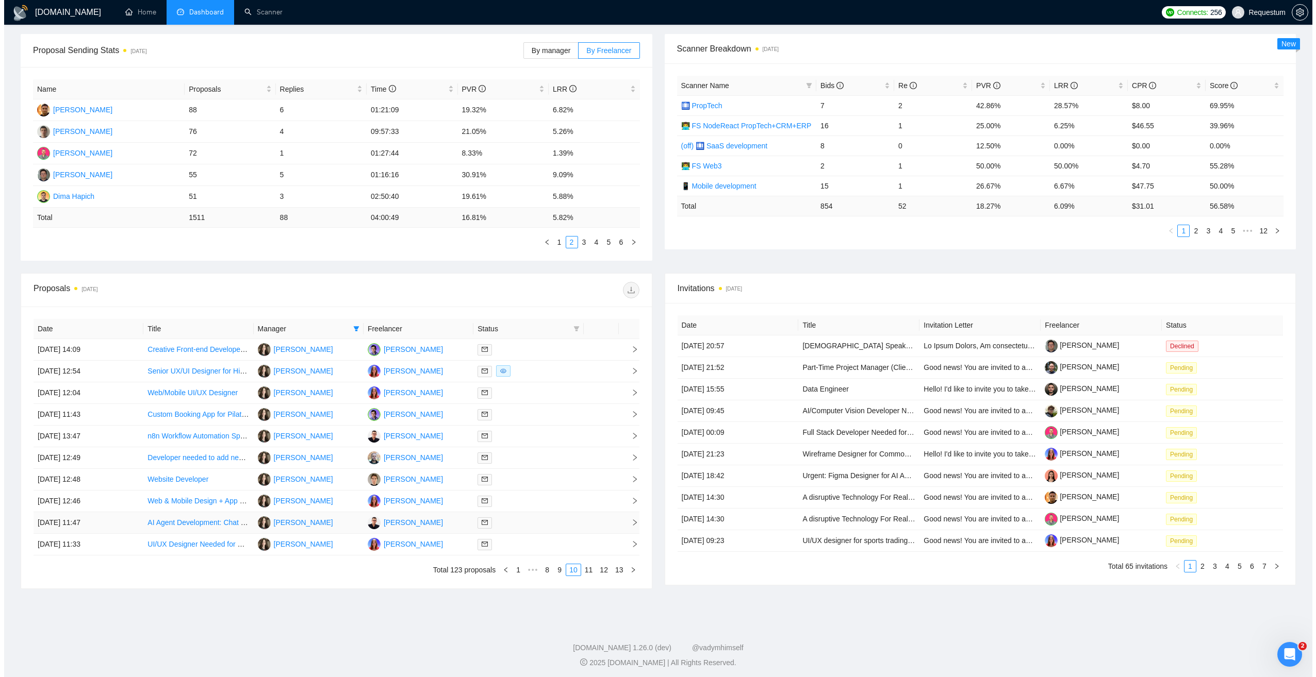
scroll to position [122, 0]
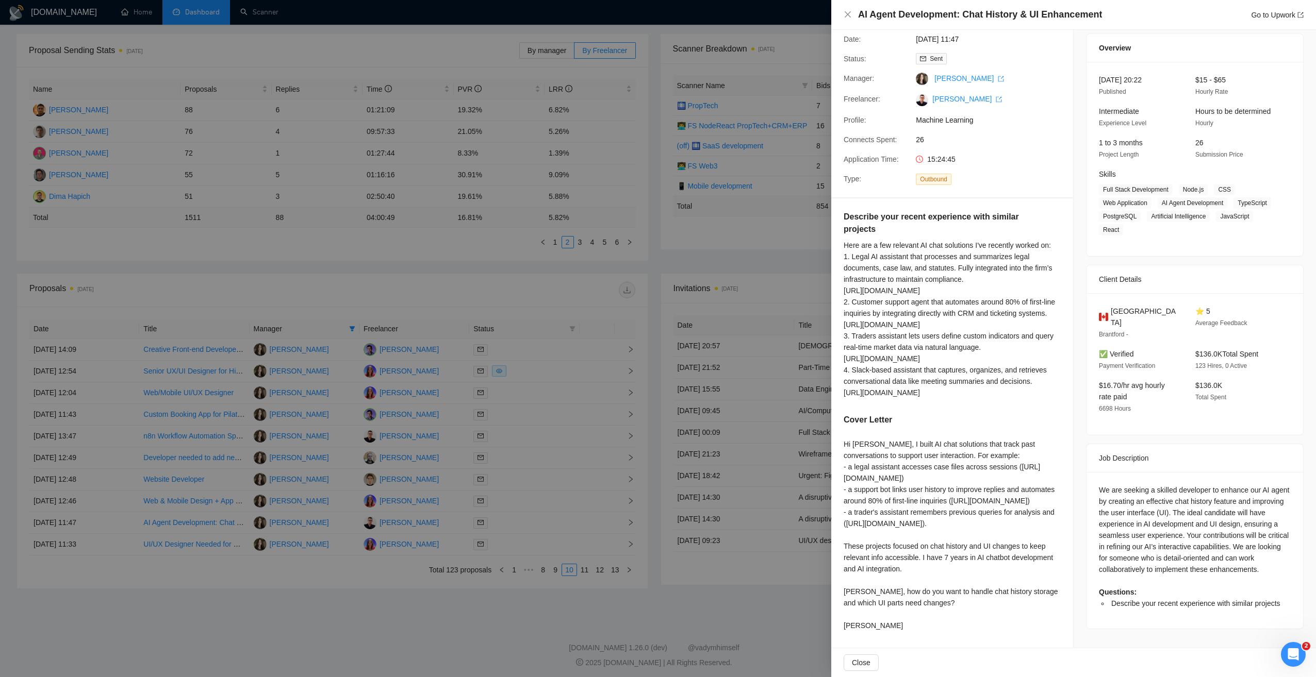
click at [555, 605] on div at bounding box center [658, 338] width 1316 height 677
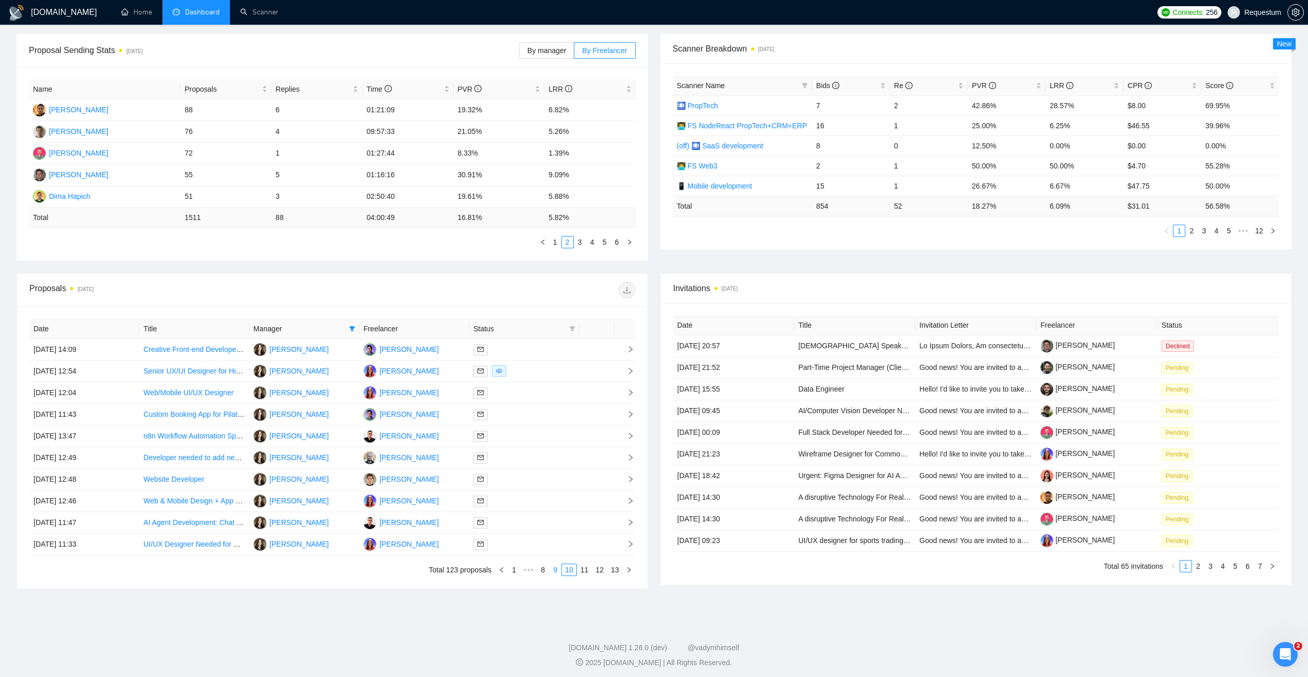
click at [558, 571] on link "9" at bounding box center [555, 570] width 11 height 11
click at [544, 569] on link "8" at bounding box center [541, 570] width 11 height 11
click at [528, 345] on div at bounding box center [524, 350] width 102 height 12
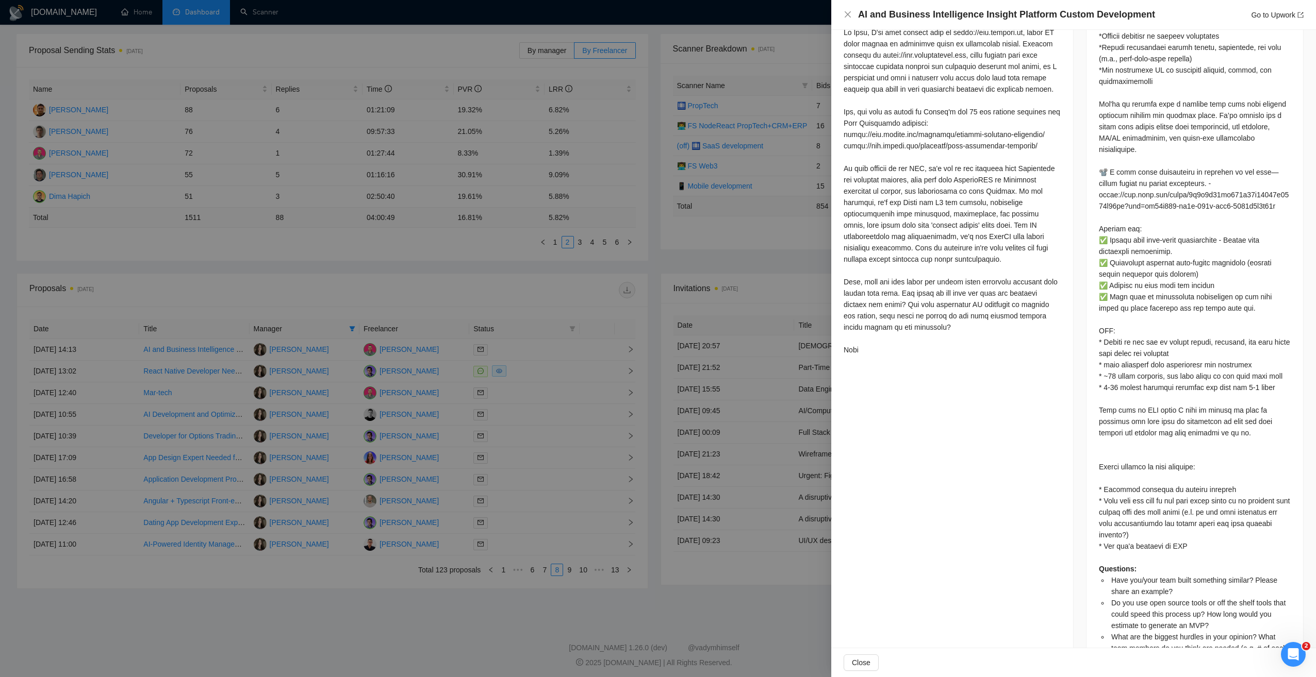
scroll to position [703, 0]
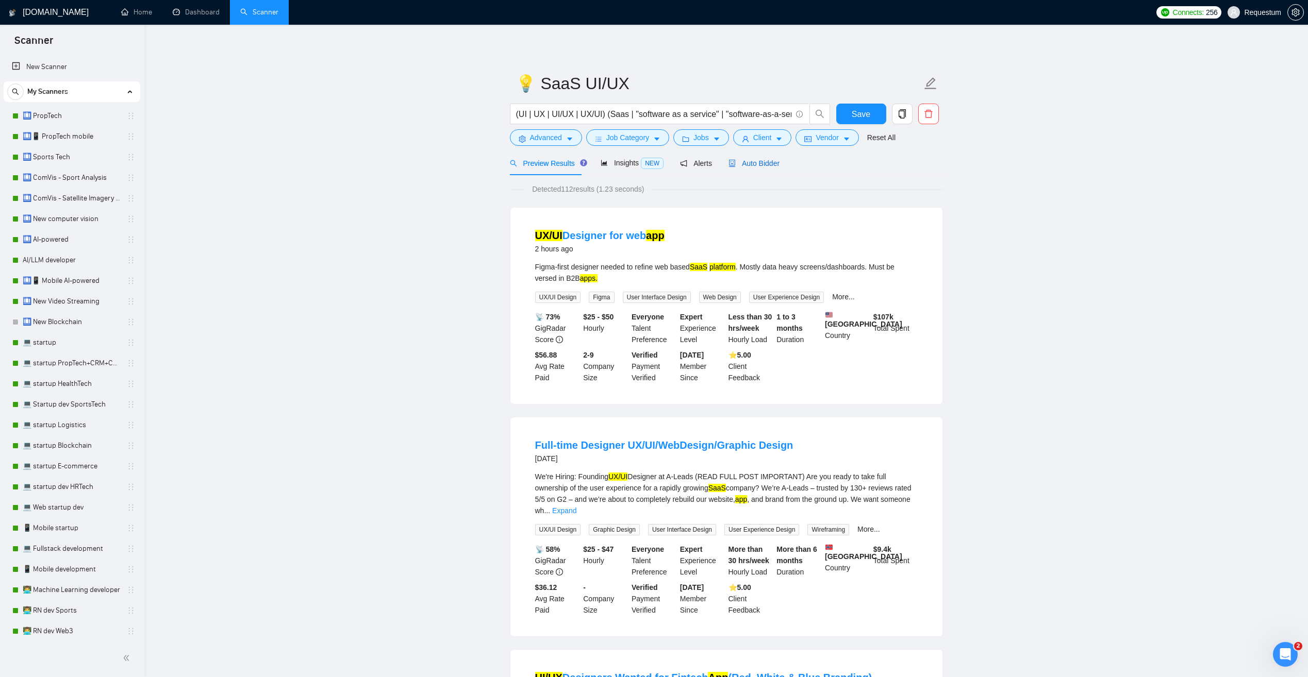
click at [740, 162] on span "Auto Bidder" at bounding box center [753, 163] width 51 height 8
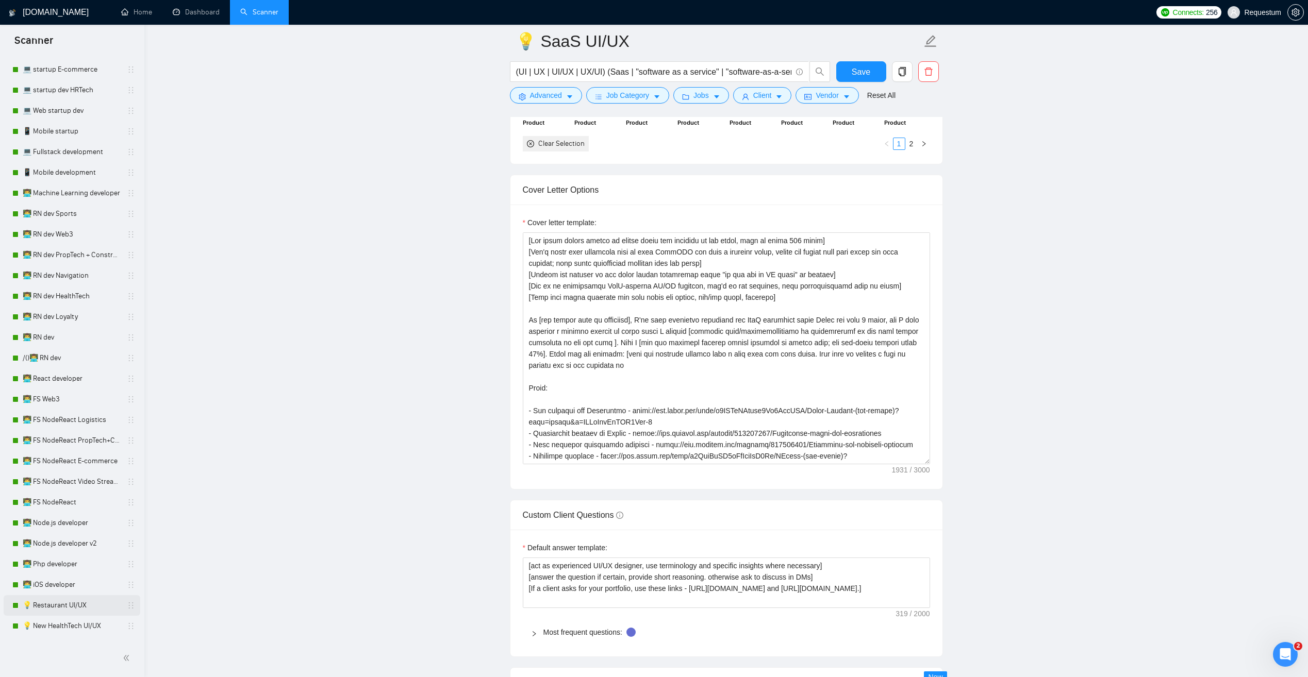
scroll to position [361, 0]
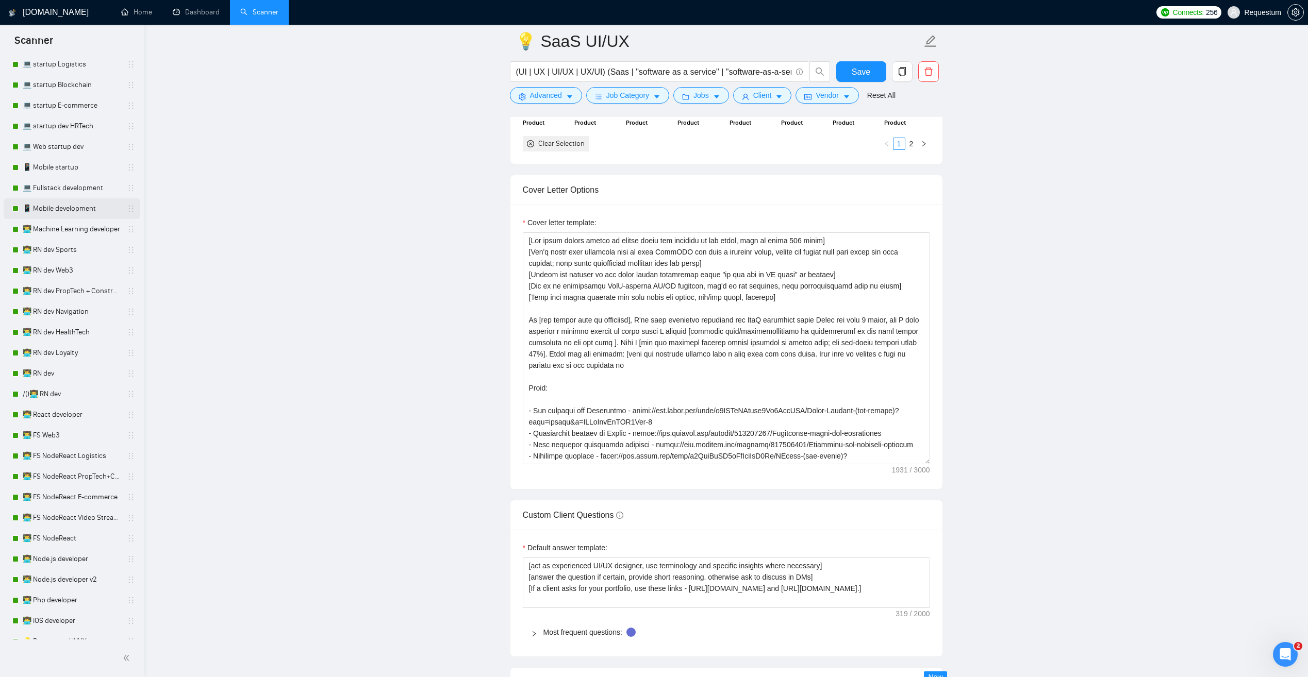
click at [101, 212] on link "📱 Mobile development" at bounding box center [72, 208] width 98 height 21
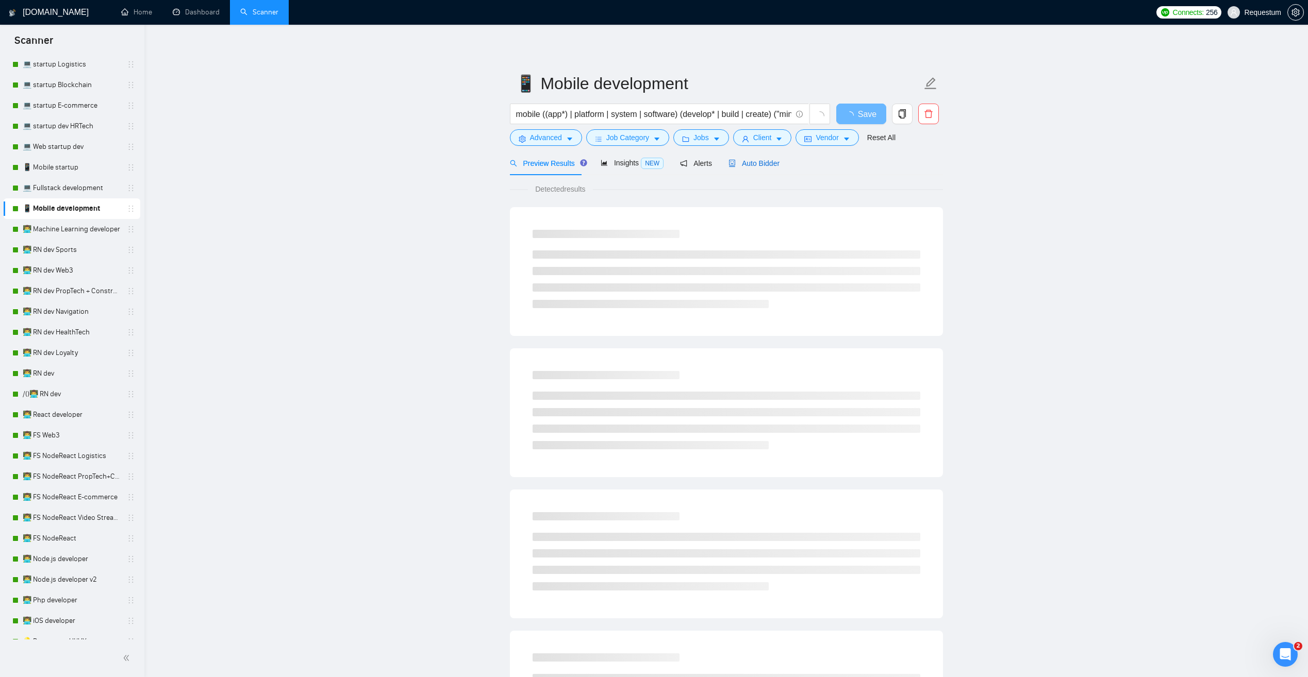
click at [746, 160] on span "Auto Bidder" at bounding box center [753, 163] width 51 height 8
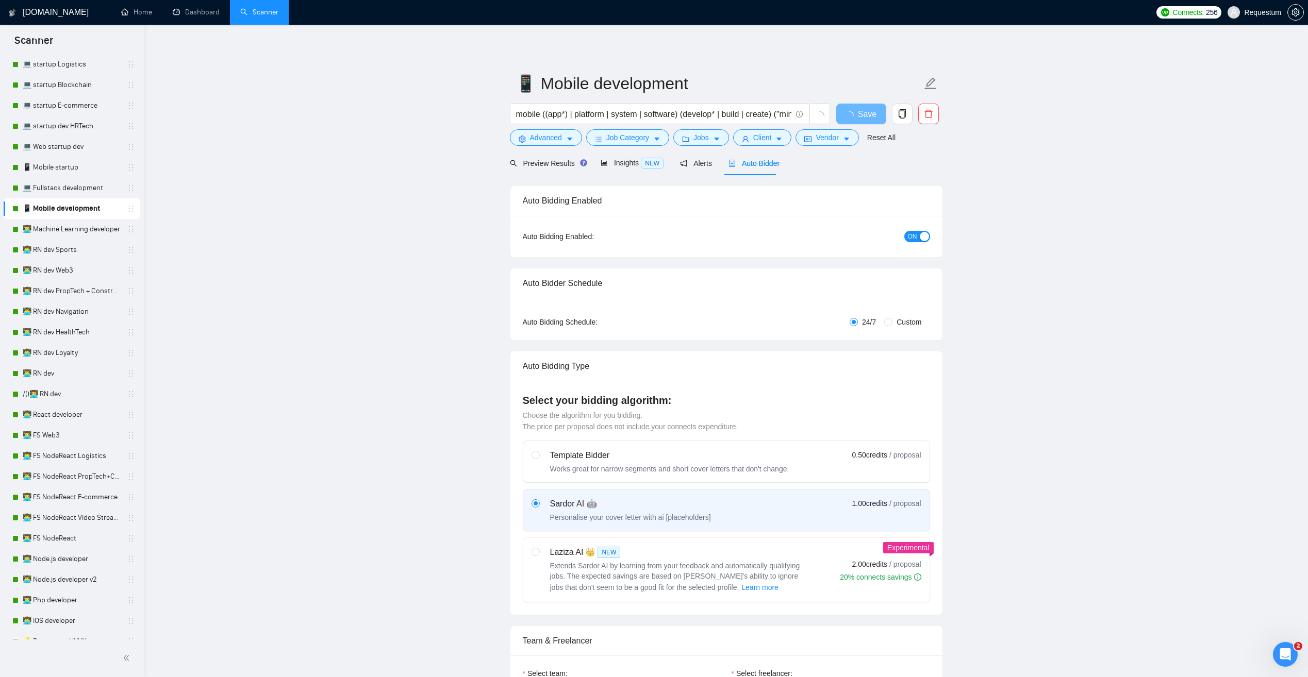
checkbox input "true"
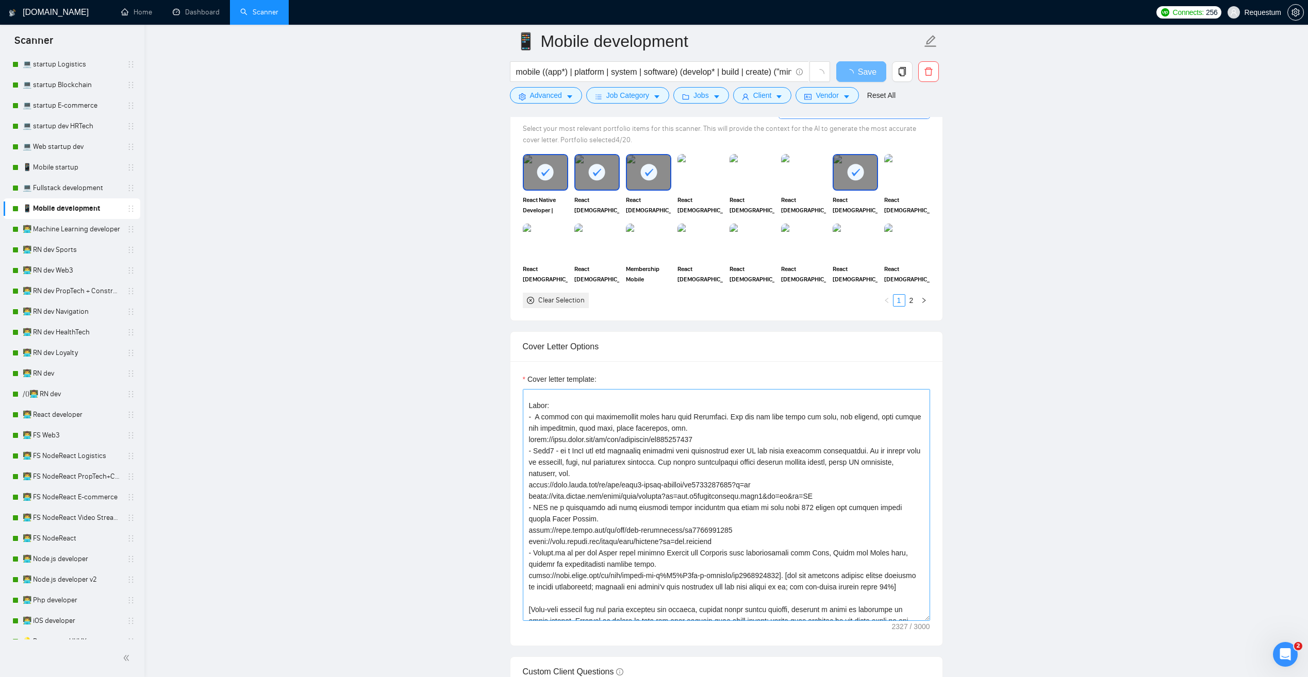
scroll to position [103, 0]
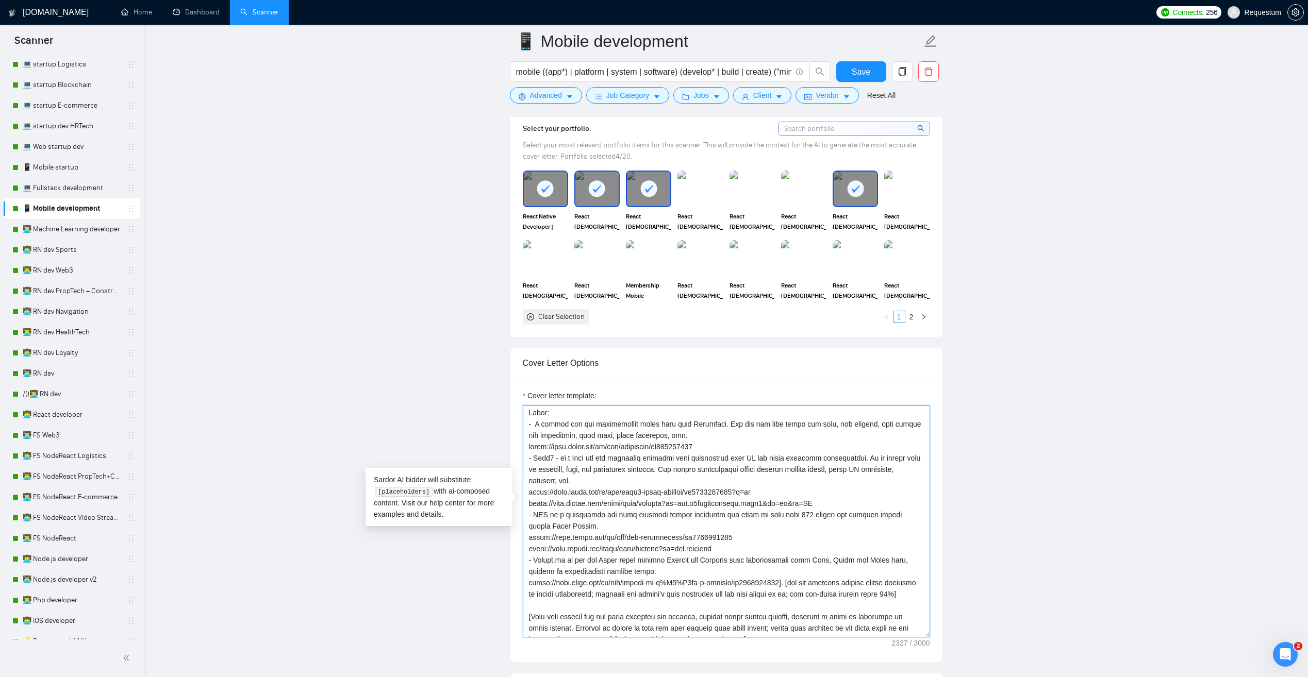
drag, startPoint x: 817, startPoint y: 499, endPoint x: 525, endPoint y: 495, distance: 292.3
click at [525, 495] on textarea "Cover letter template:" at bounding box center [726, 522] width 407 height 232
click at [584, 488] on textarea "Cover letter template:" at bounding box center [726, 522] width 407 height 232
drag, startPoint x: 769, startPoint y: 500, endPoint x: 653, endPoint y: 501, distance: 116.0
click at [653, 501] on textarea "Cover letter template:" at bounding box center [726, 522] width 407 height 232
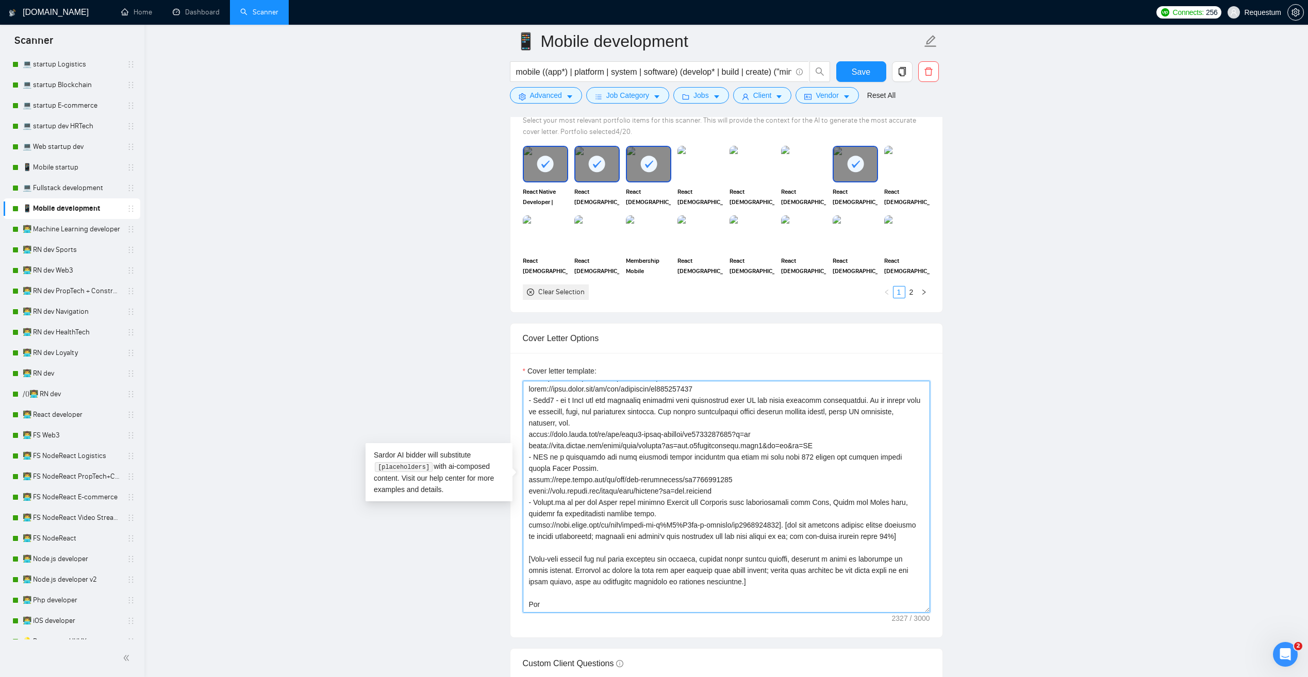
scroll to position [979, 0]
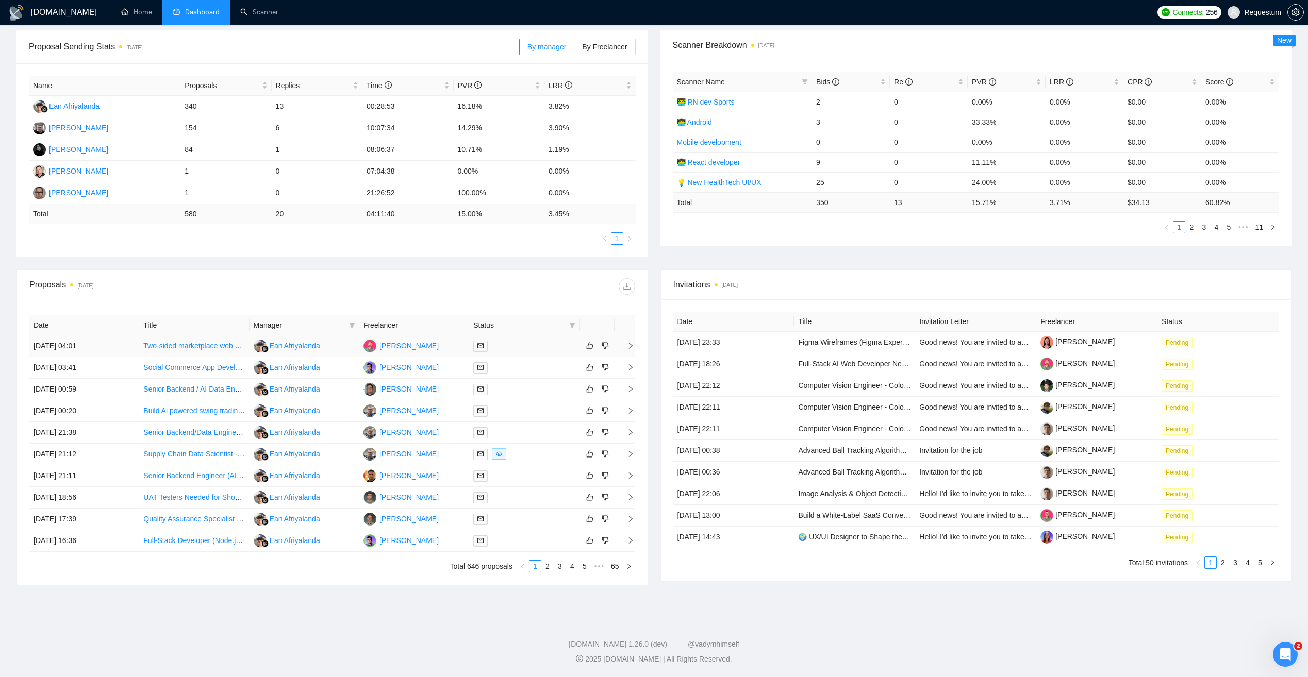
click at [513, 343] on div at bounding box center [524, 346] width 102 height 12
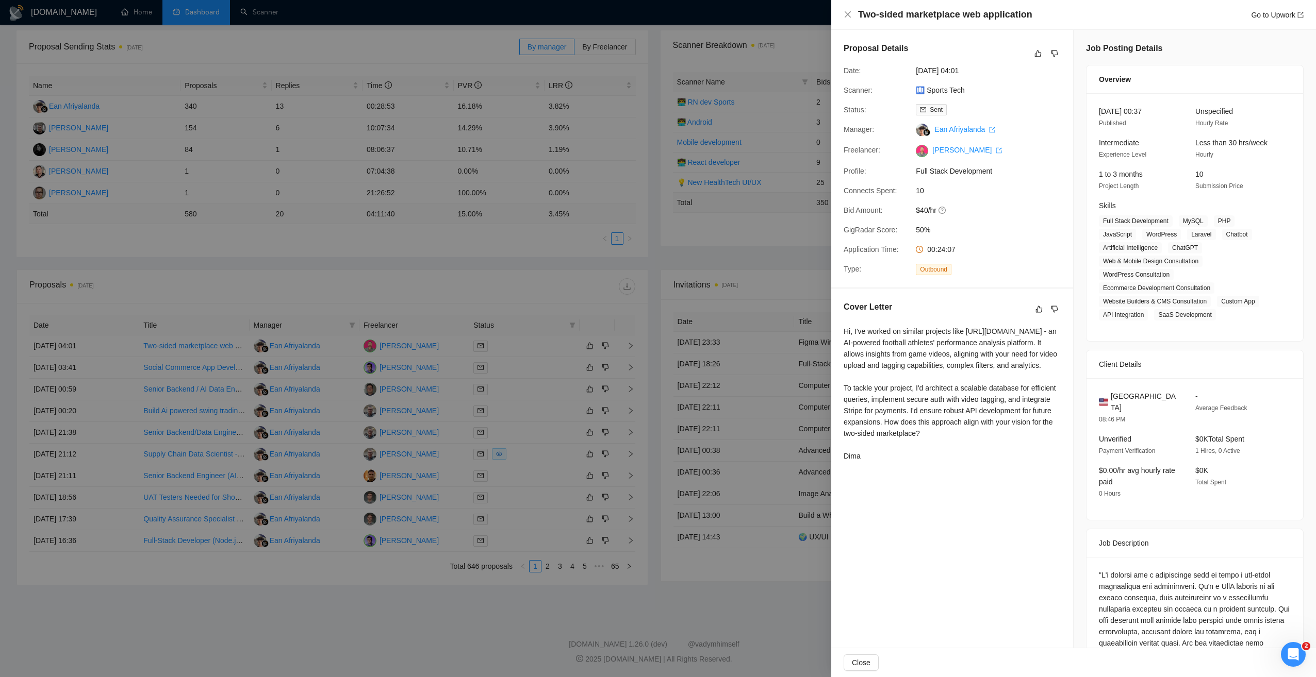
click at [331, 561] on div at bounding box center [658, 338] width 1316 height 677
